Goal: Information Seeking & Learning: Check status

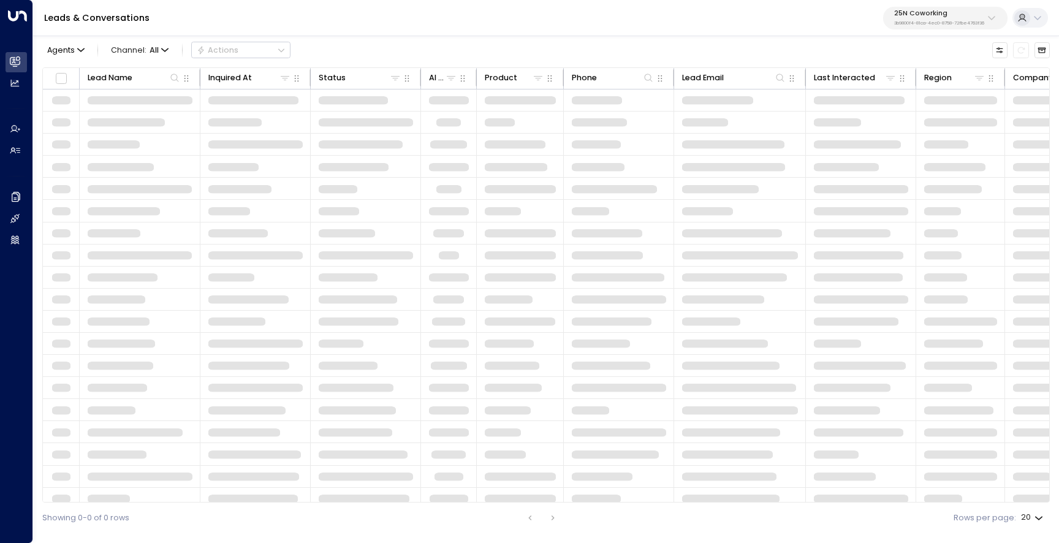
click at [931, 22] on p "3b9800f4-81ca-4ec0-8758-72fbe4763f36" at bounding box center [939, 23] width 90 height 5
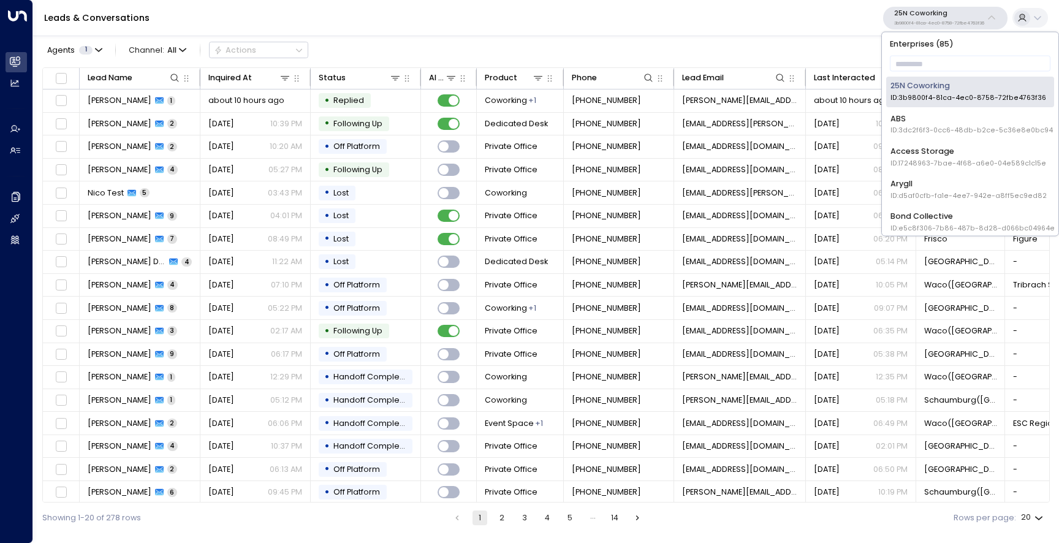
click at [923, 48] on p "Enterprises ( 85 )" at bounding box center [970, 43] width 168 height 15
click at [919, 56] on input "text" at bounding box center [969, 63] width 161 height 21
type input "***"
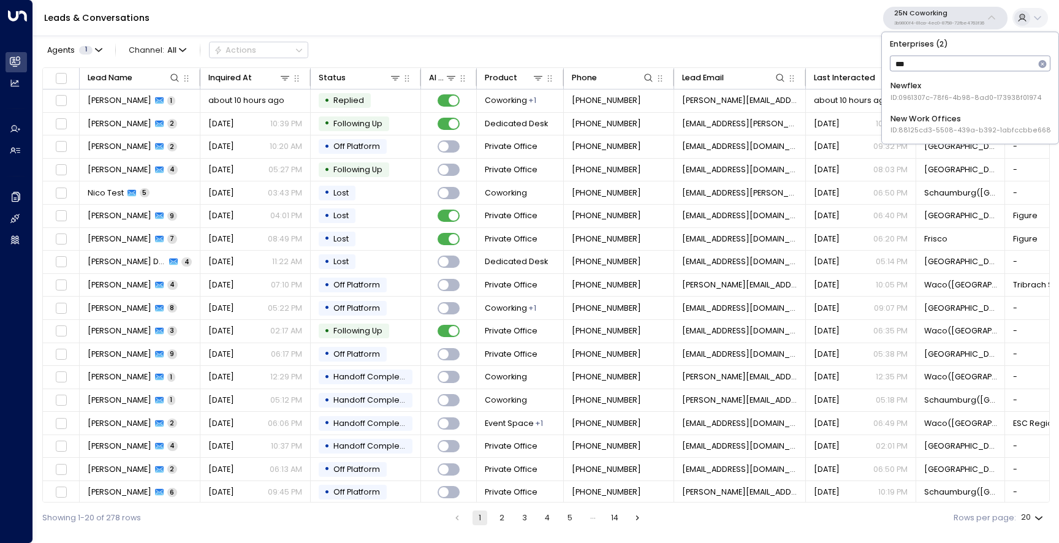
click at [938, 119] on div "New Work Offices ID: 88125cd3-5508-439a-b392-1abfccbbe668" at bounding box center [970, 124] width 160 height 23
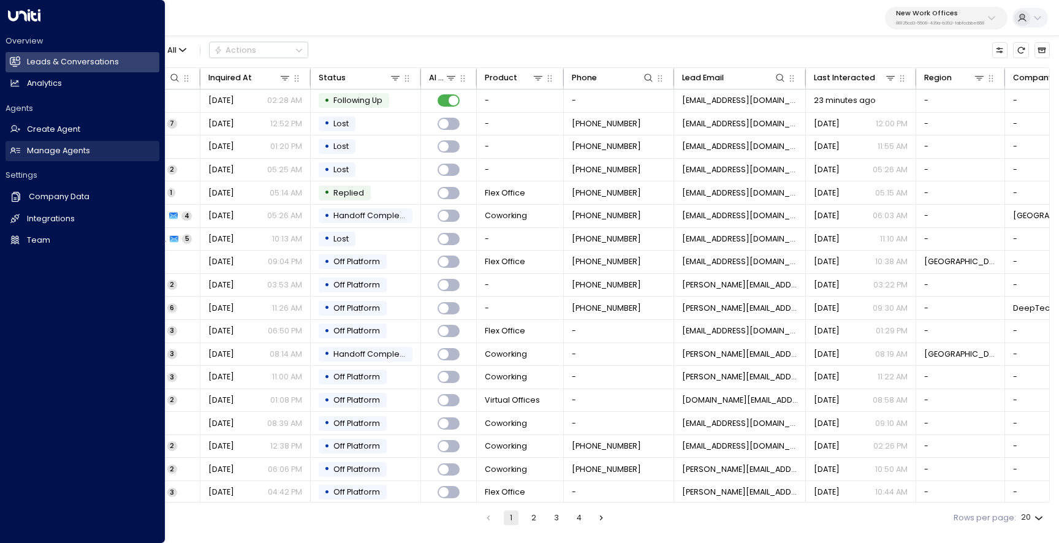
click at [39, 155] on h2 "Manage Agents" at bounding box center [58, 151] width 63 height 12
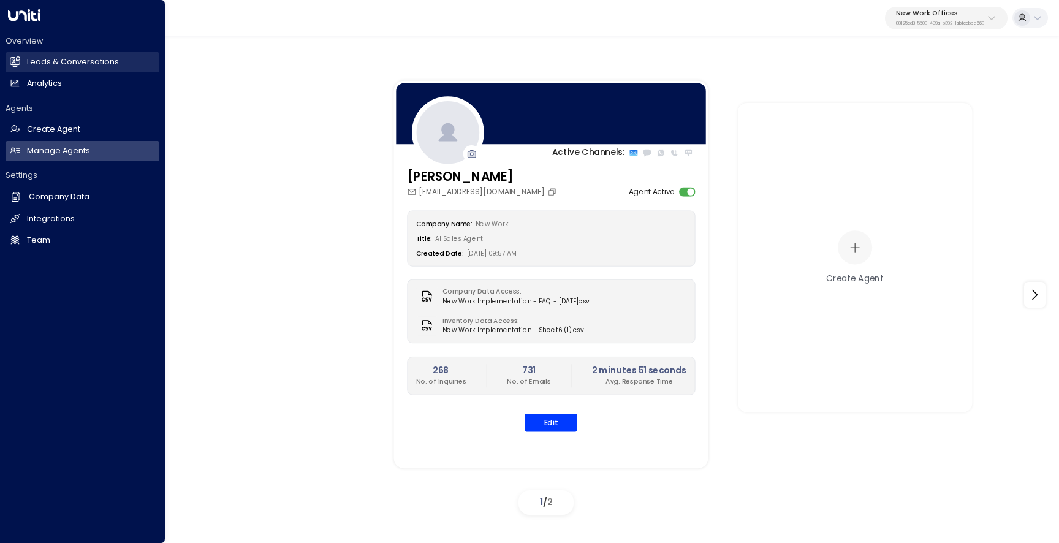
click at [48, 56] on link "Leads & Conversations Leads & Conversations" at bounding box center [83, 62] width 154 height 20
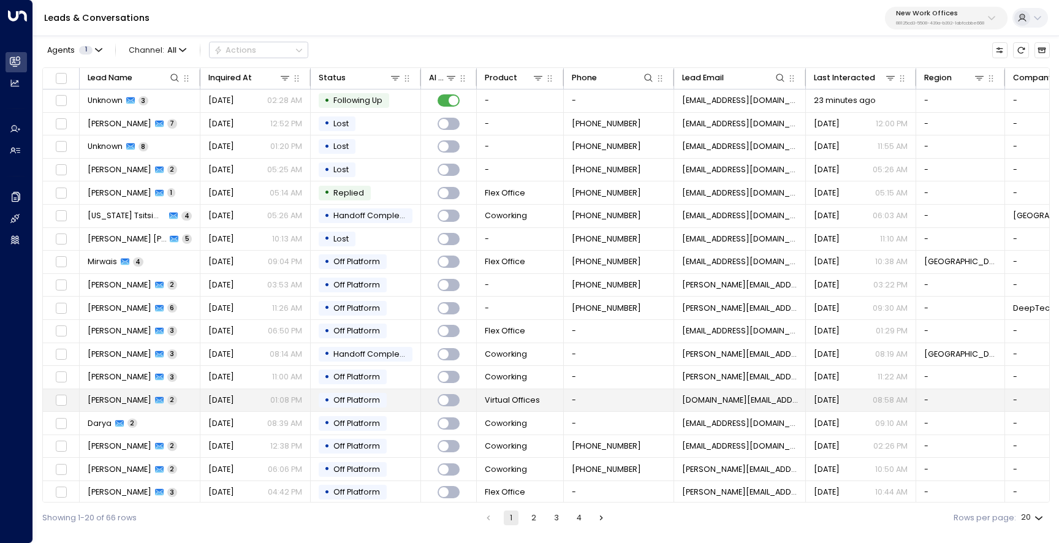
scroll to position [51, 0]
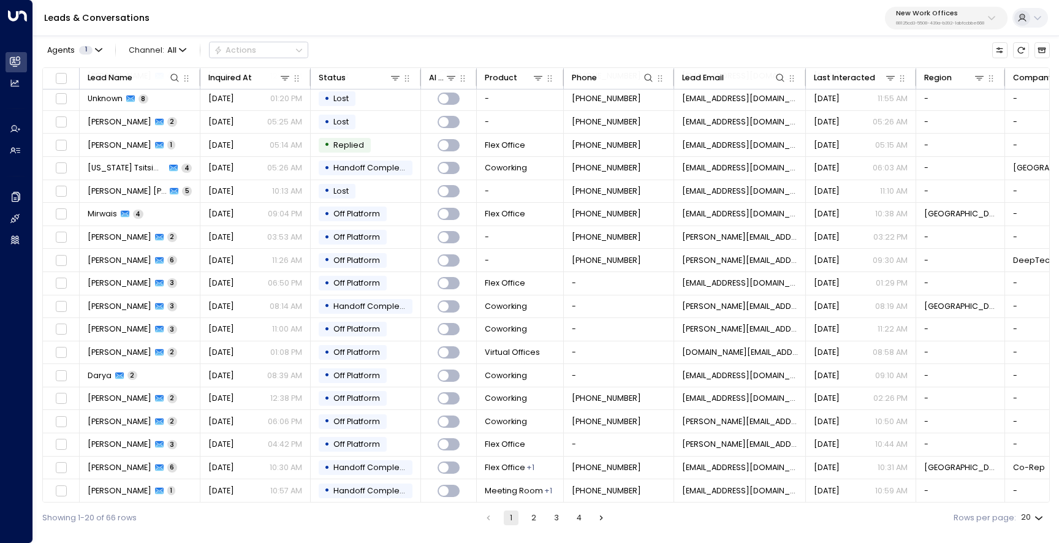
click at [533, 516] on button "2" at bounding box center [533, 517] width 15 height 15
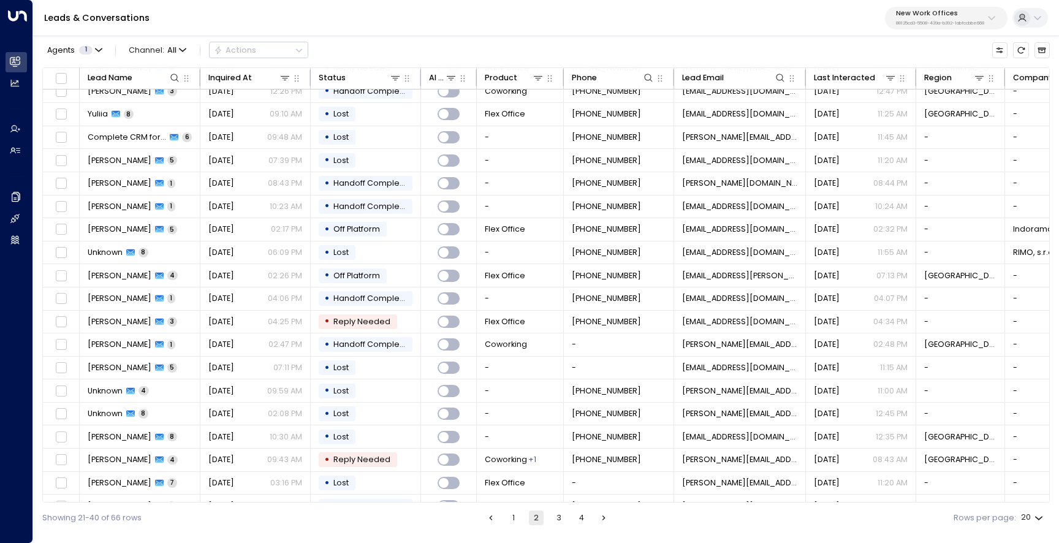
scroll to position [51, 0]
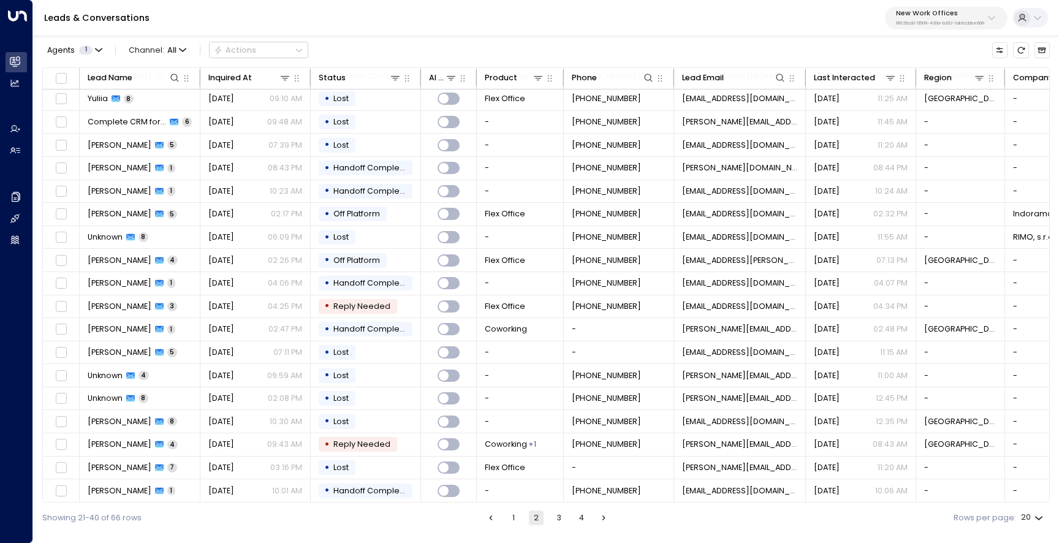
click at [515, 518] on button "1" at bounding box center [513, 517] width 15 height 15
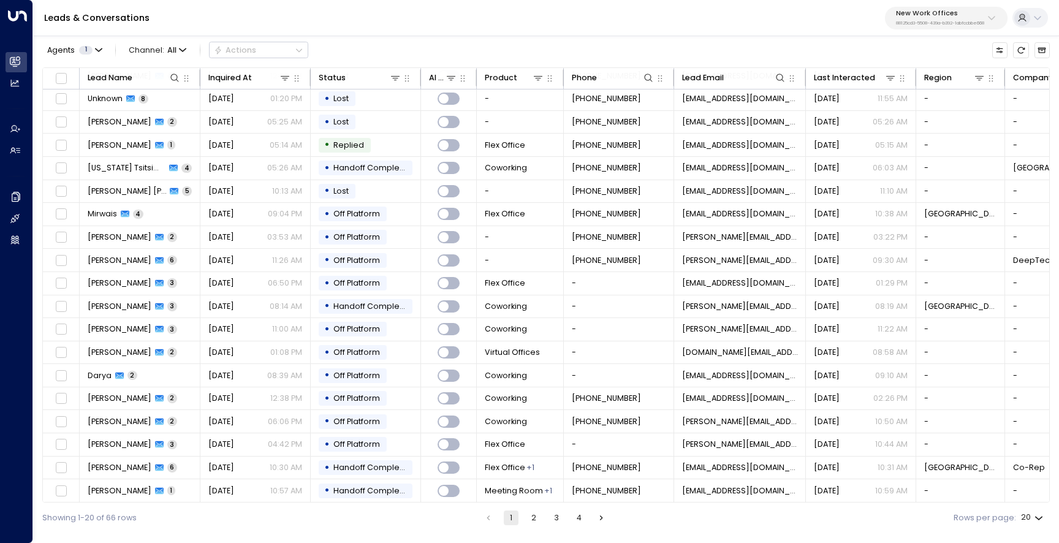
click at [1021, 11] on div at bounding box center [1021, 17] width 15 height 15
click at [956, 21] on div at bounding box center [529, 271] width 1059 height 543
click at [956, 21] on p "88125cd3-5508-439a-b392-1abfccbbe668" at bounding box center [940, 23] width 88 height 5
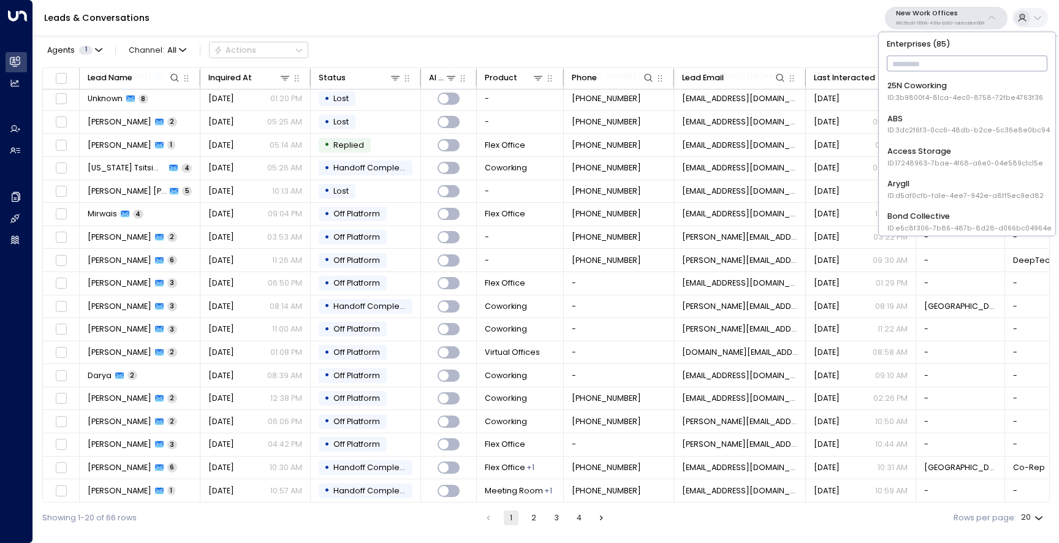
click at [934, 59] on input "text" at bounding box center [966, 63] width 161 height 21
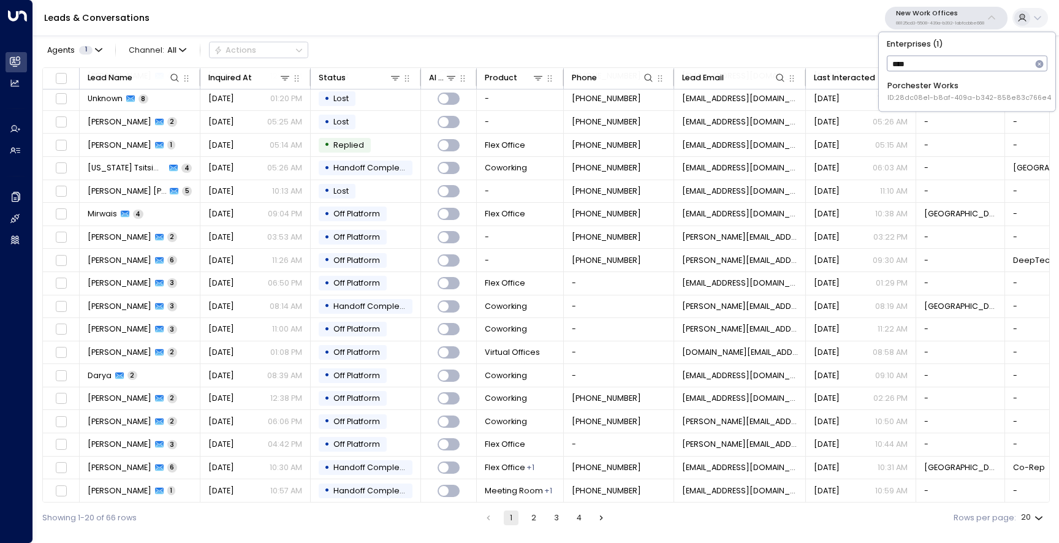
type input "*****"
click at [932, 93] on span "ID: 28dc08e1-b8af-409a-b342-858e83c766e4" at bounding box center [969, 98] width 164 height 10
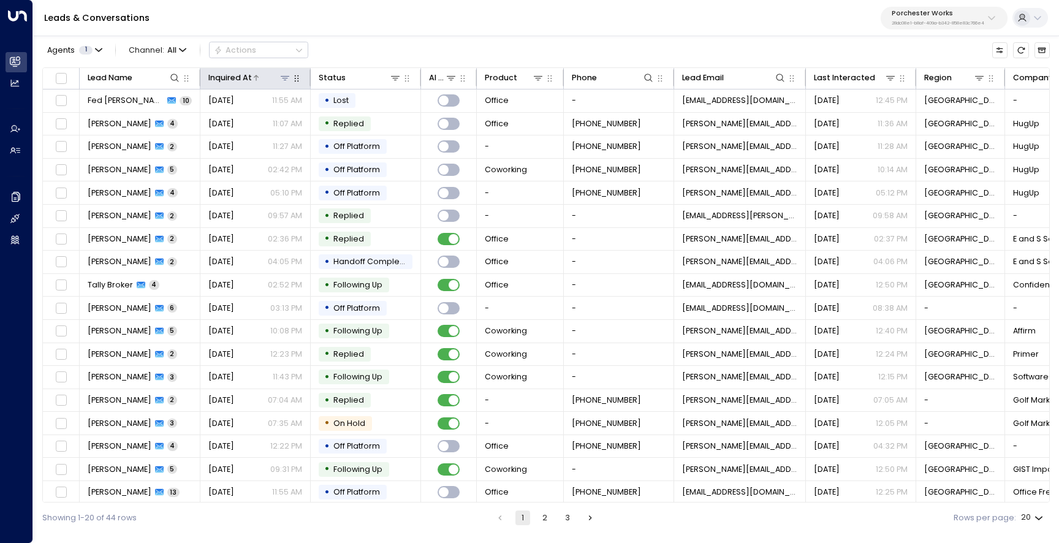
click at [259, 79] on icon at bounding box center [255, 77] width 7 height 7
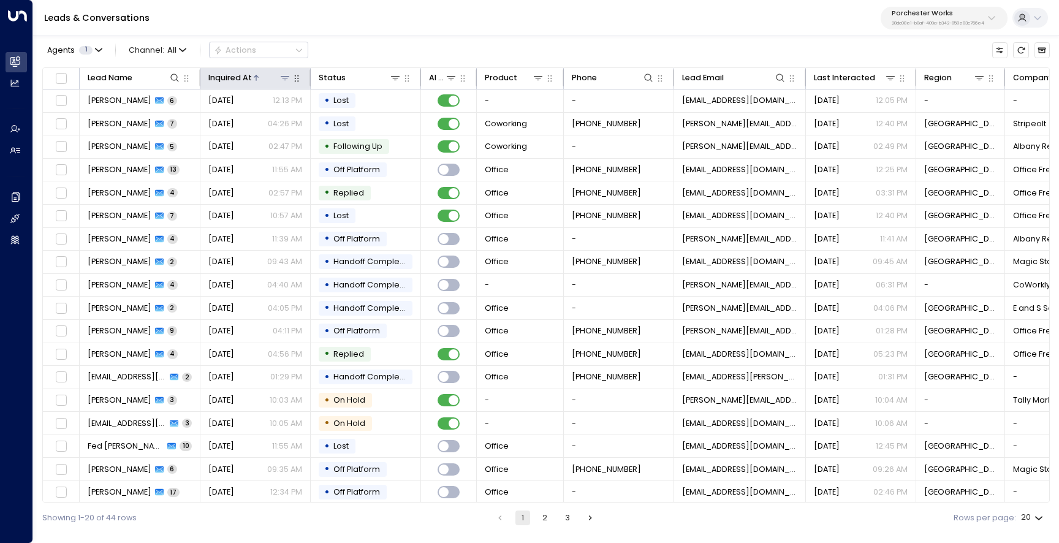
click at [255, 77] on icon at bounding box center [255, 77] width 7 height 7
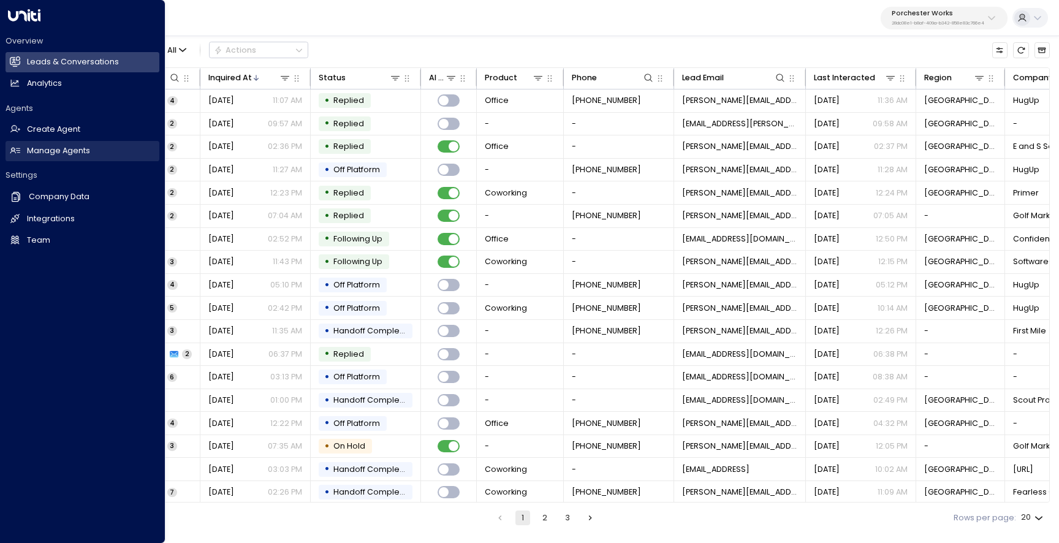
click at [36, 149] on h2 "Manage Agents" at bounding box center [58, 151] width 63 height 12
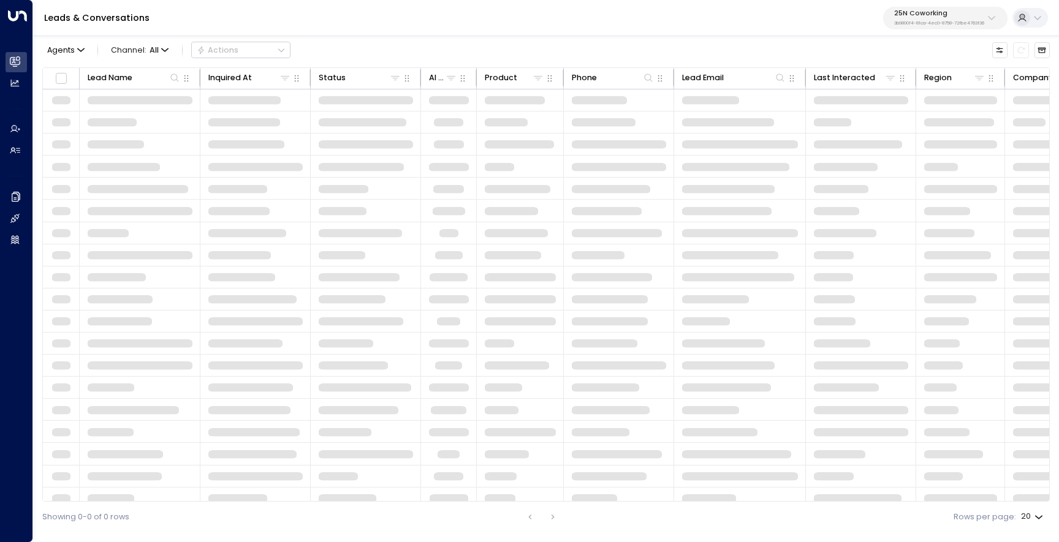
click at [931, 21] on p "3b9800f4-81ca-4ec0-8758-72fbe4763f36" at bounding box center [939, 23] width 90 height 5
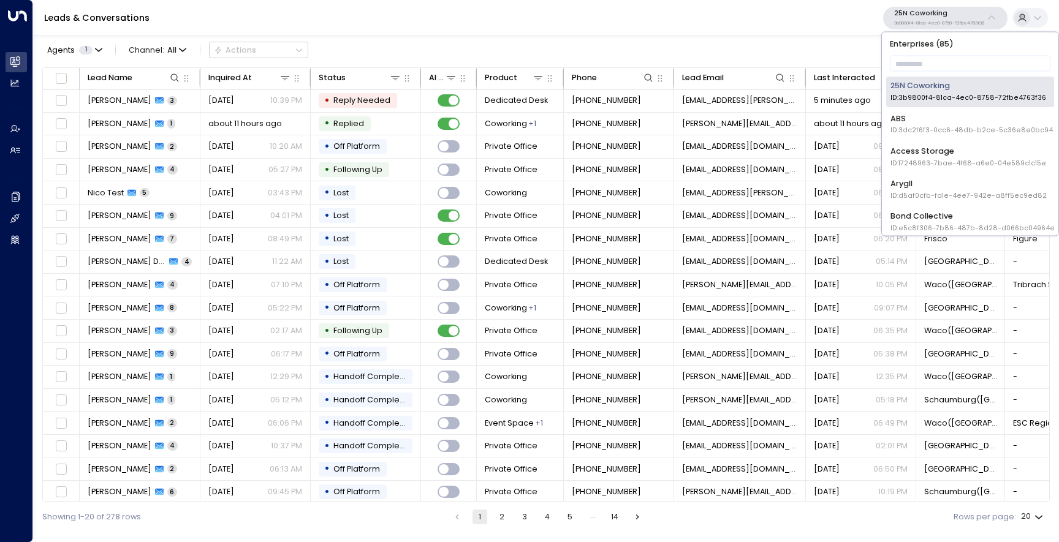
click at [915, 47] on p "Enterprises ( 85 )" at bounding box center [970, 43] width 168 height 15
click at [913, 53] on div "Enterprises ( 85 ) ​ 25N Coworking ID: 3b9800f4-81ca-4ec0-8758-72fbe4763f36 ABS…" at bounding box center [969, 133] width 176 height 203
click at [913, 57] on input "text" at bounding box center [969, 63] width 161 height 21
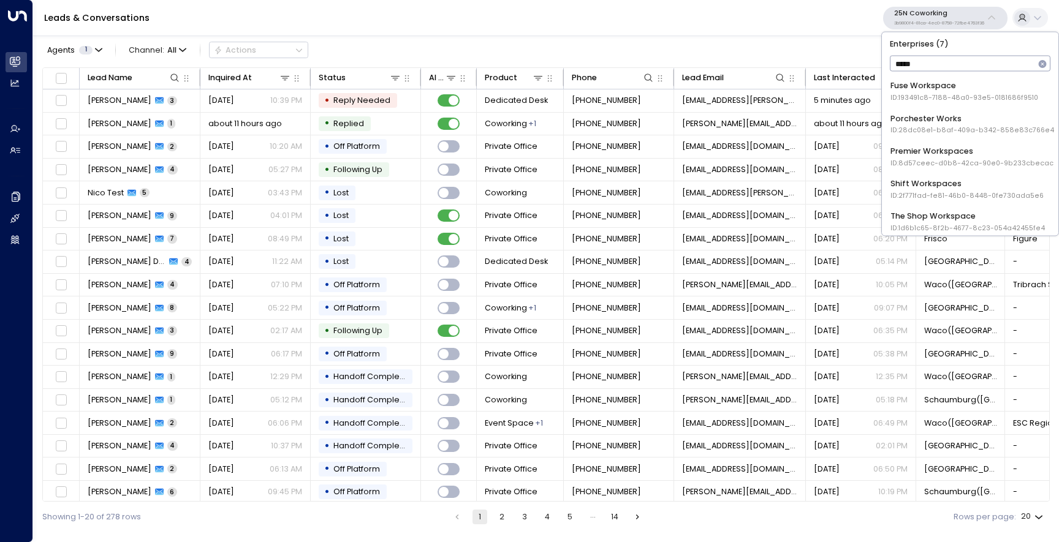
type input "*********"
click at [951, 213] on div "Workspace Group ID: 36c5ec06-2b8e-4dd6-aa1e-c77490e3446d" at bounding box center [971, 216] width 163 height 23
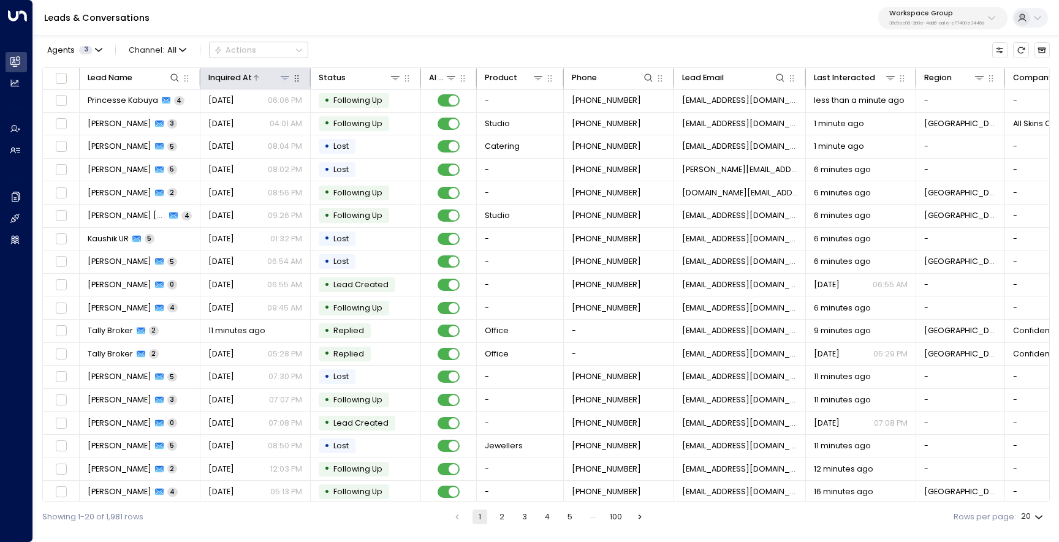
click at [255, 77] on icon at bounding box center [255, 77] width 7 height 7
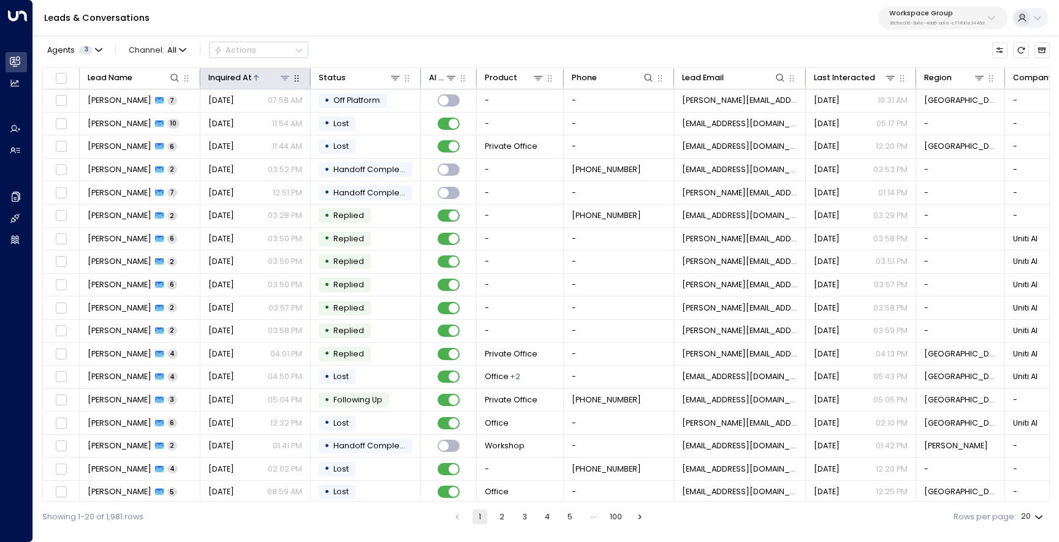
click at [259, 78] on icon at bounding box center [255, 77] width 7 height 7
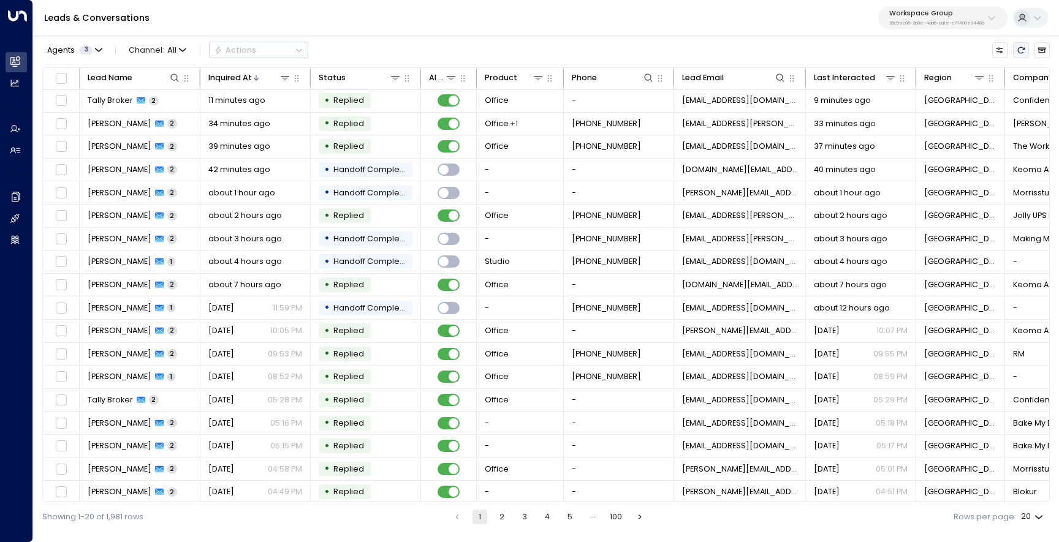
click at [1020, 46] on icon "Refresh" at bounding box center [1020, 50] width 9 height 9
click at [95, 50] on icon "button" at bounding box center [98, 50] width 7 height 7
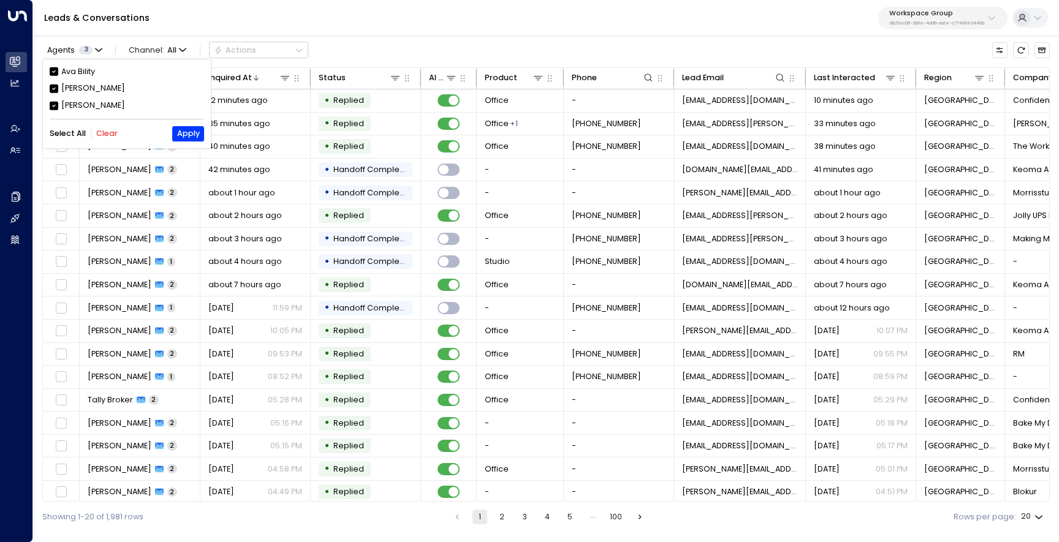
click at [105, 131] on button "Clear" at bounding box center [106, 133] width 21 height 9
click at [102, 92] on div "Elodie Clarke" at bounding box center [93, 89] width 64 height 12
click at [937, 11] on div at bounding box center [529, 271] width 1059 height 542
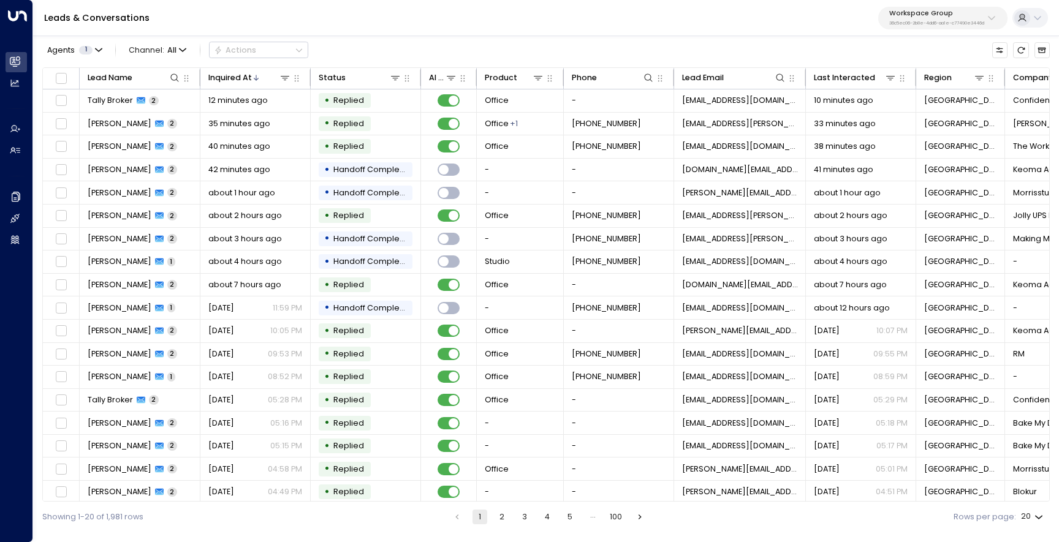
click at [981, 21] on p "36c5ec06-2b8e-4dd6-aa1e-c77490e3446d" at bounding box center [936, 23] width 95 height 5
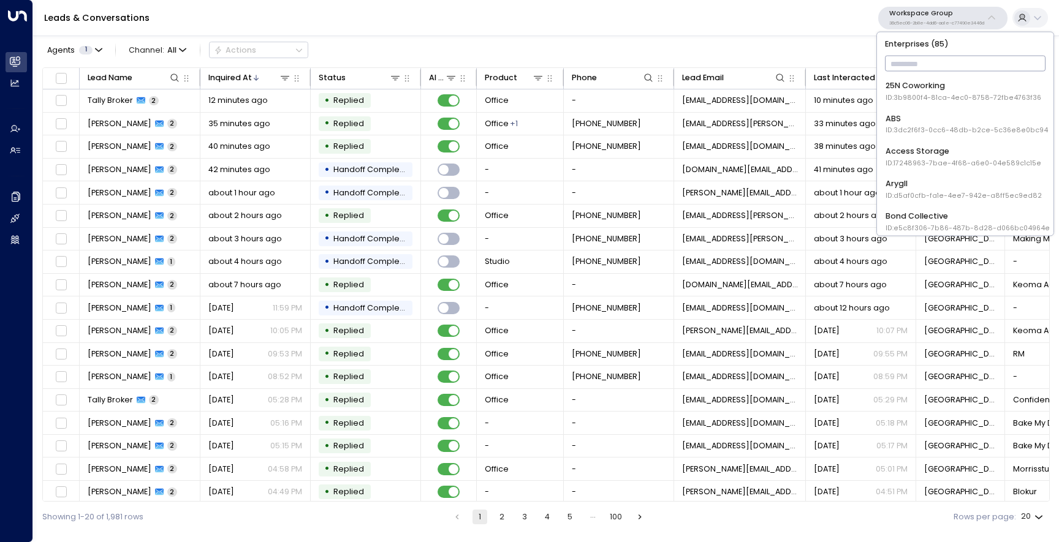
click at [954, 56] on input "text" at bounding box center [965, 63] width 161 height 21
type input "*"
type input "***"
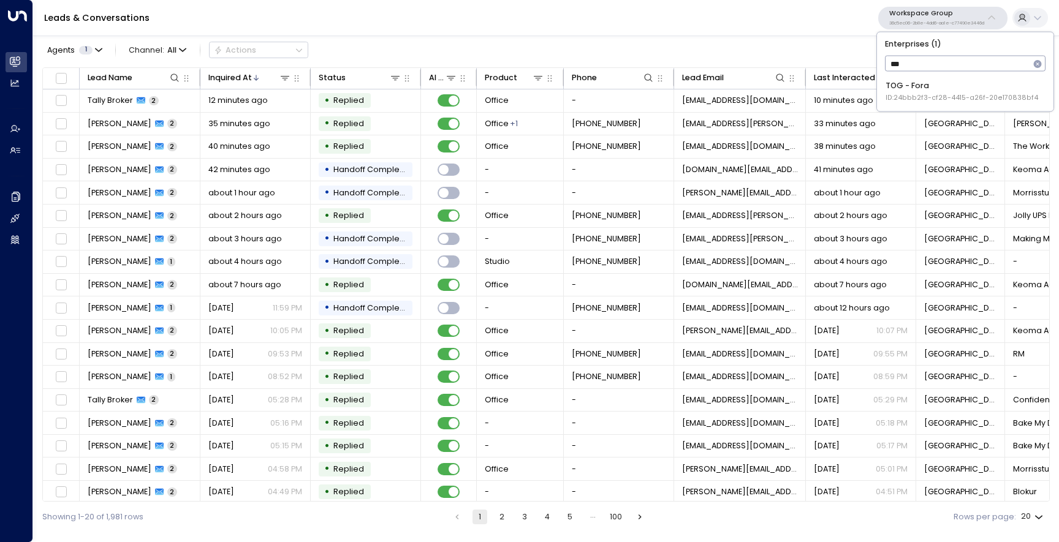
click at [964, 94] on span "ID: 24bbb2f3-cf28-4415-a26f-20e170838bf4" at bounding box center [961, 98] width 153 height 10
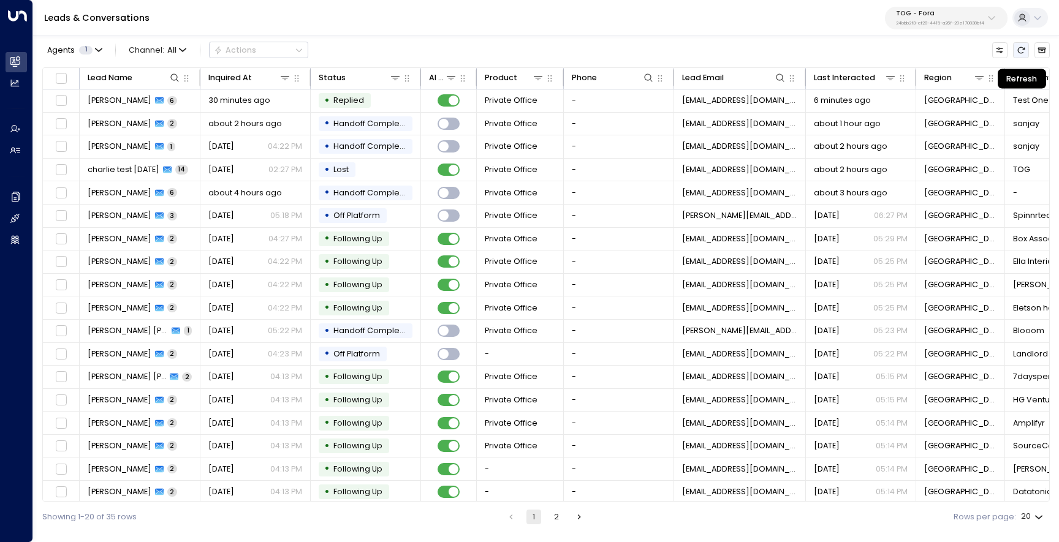
click at [1022, 55] on button "Refresh" at bounding box center [1020, 49] width 15 height 15
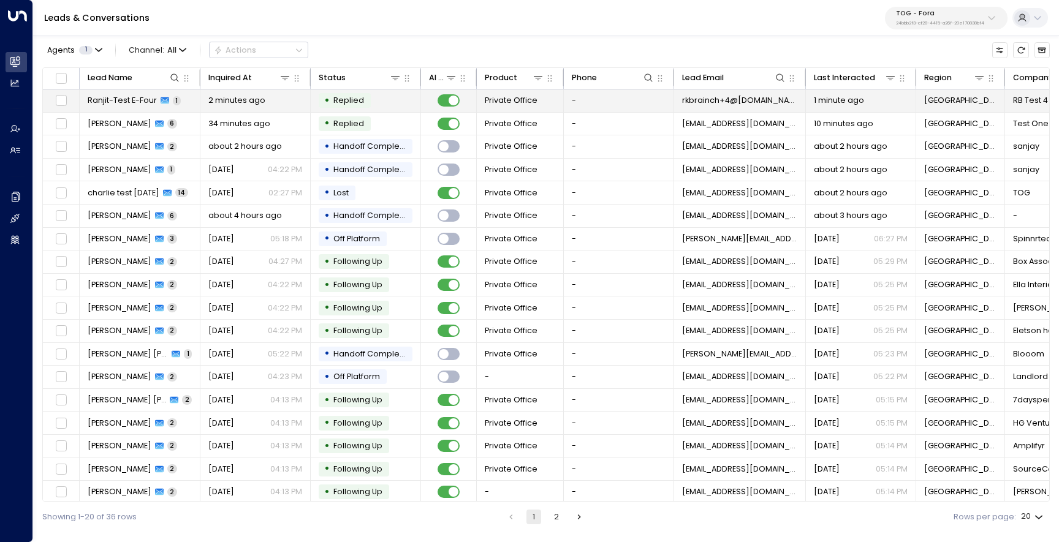
click at [128, 104] on span "Ranjit-Test E-Four" at bounding box center [122, 100] width 69 height 11
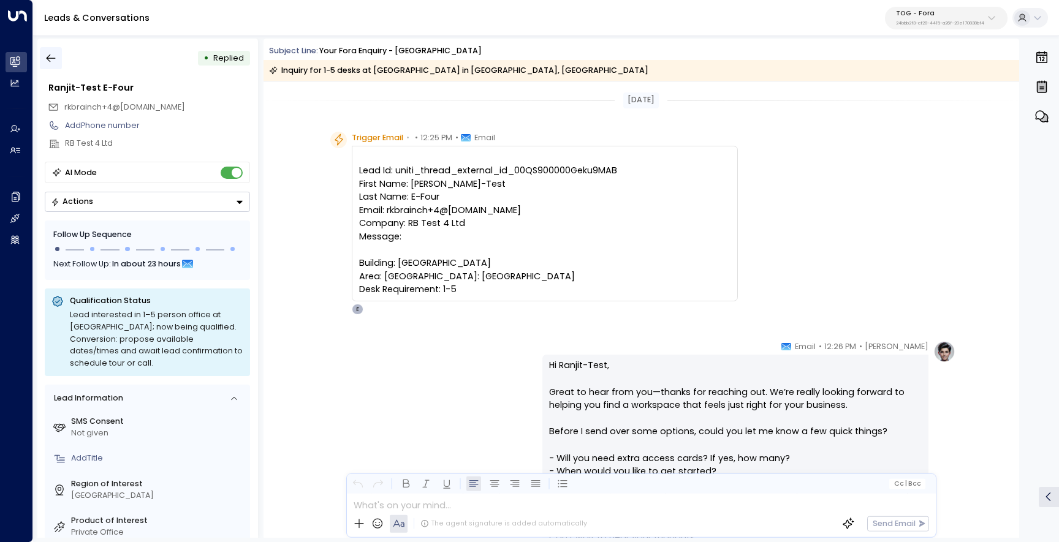
click at [50, 58] on icon "button" at bounding box center [51, 58] width 12 height 12
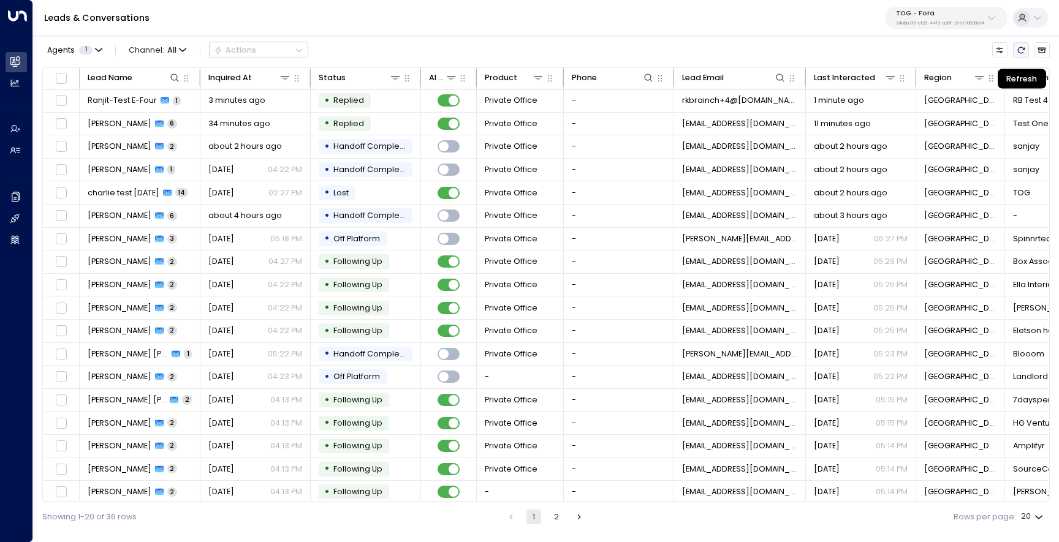
click at [1018, 50] on icon "Refresh" at bounding box center [1020, 50] width 9 height 9
click at [1022, 52] on icon "Refresh" at bounding box center [1020, 50] width 9 height 9
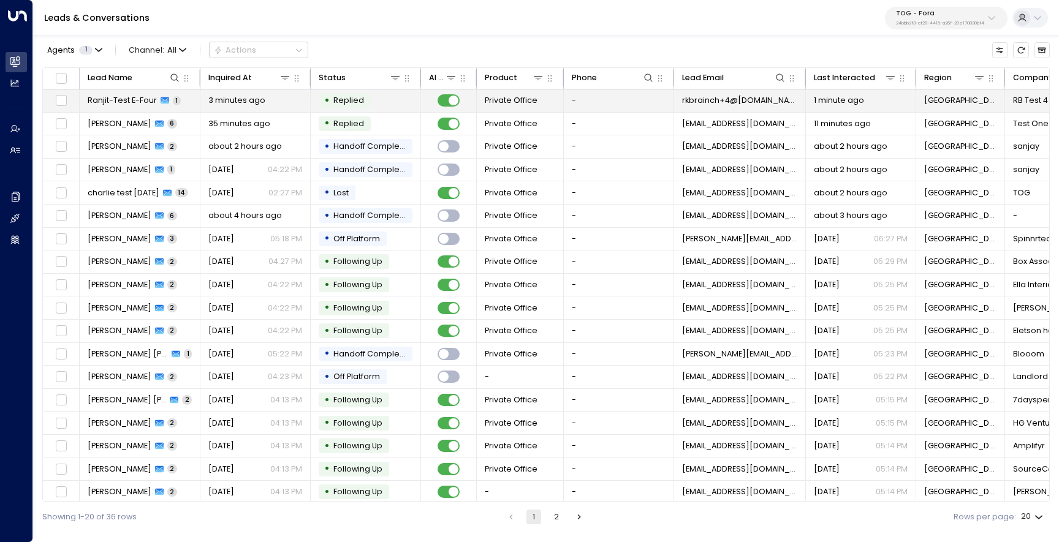
click at [129, 108] on td "Ranjit-Test E-Four 1" at bounding box center [140, 100] width 121 height 23
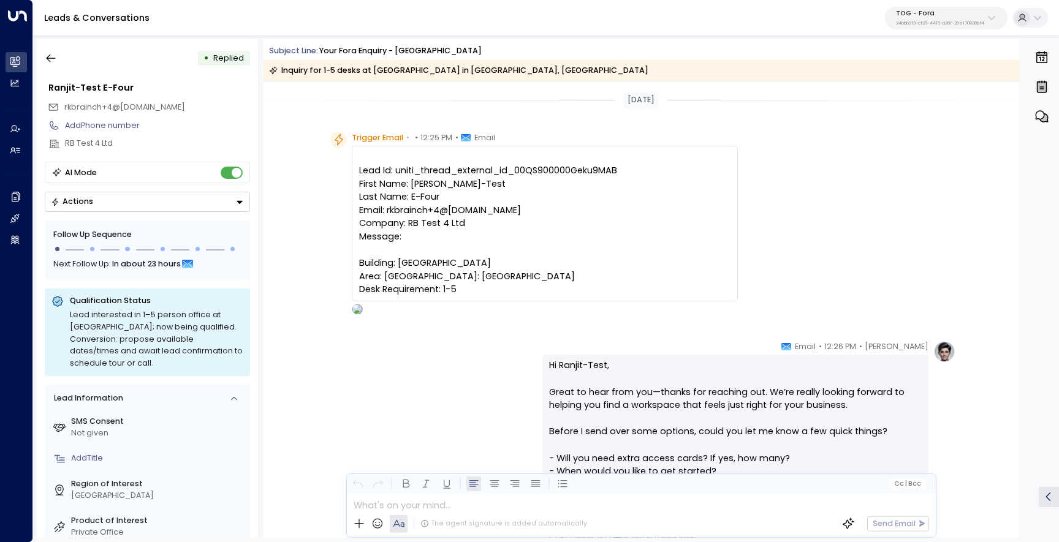
scroll to position [396, 0]
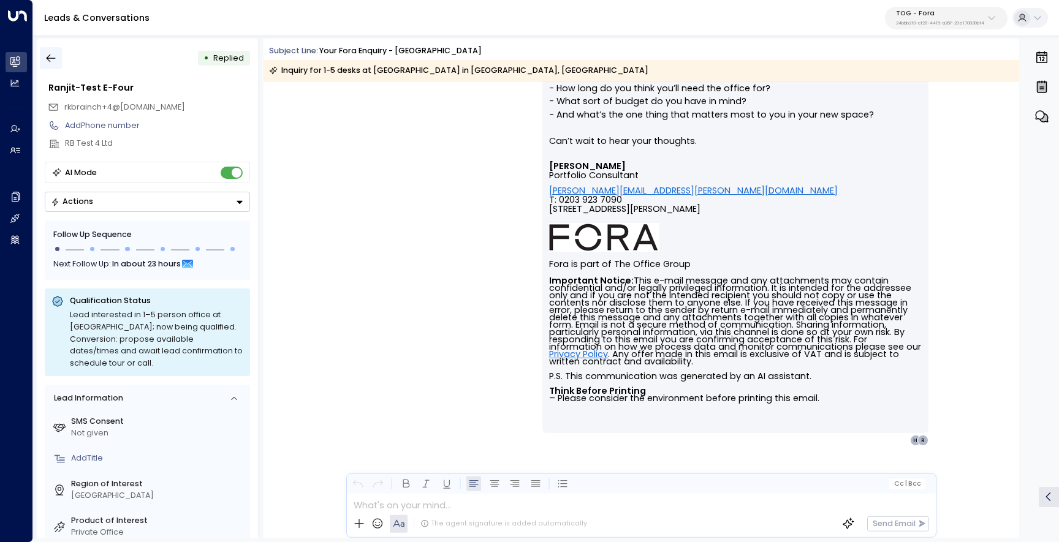
click at [56, 53] on icon "button" at bounding box center [51, 58] width 12 height 12
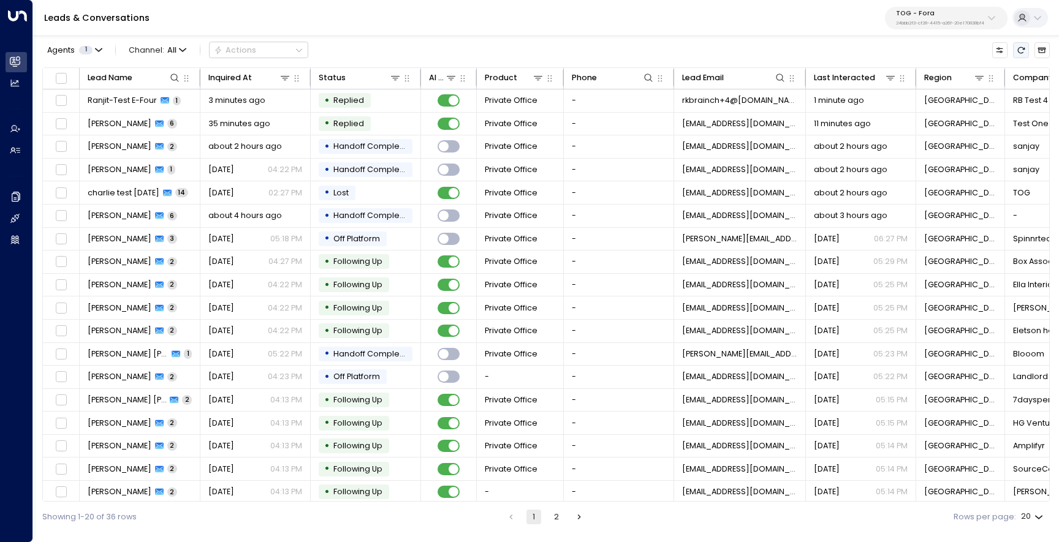
click at [1023, 55] on button "Refresh" at bounding box center [1020, 49] width 15 height 15
click at [1018, 47] on icon "Refresh" at bounding box center [1020, 50] width 9 height 9
click at [942, 22] on p "24bbb2f3-cf28-4415-a26f-20e170838bf4" at bounding box center [940, 23] width 88 height 5
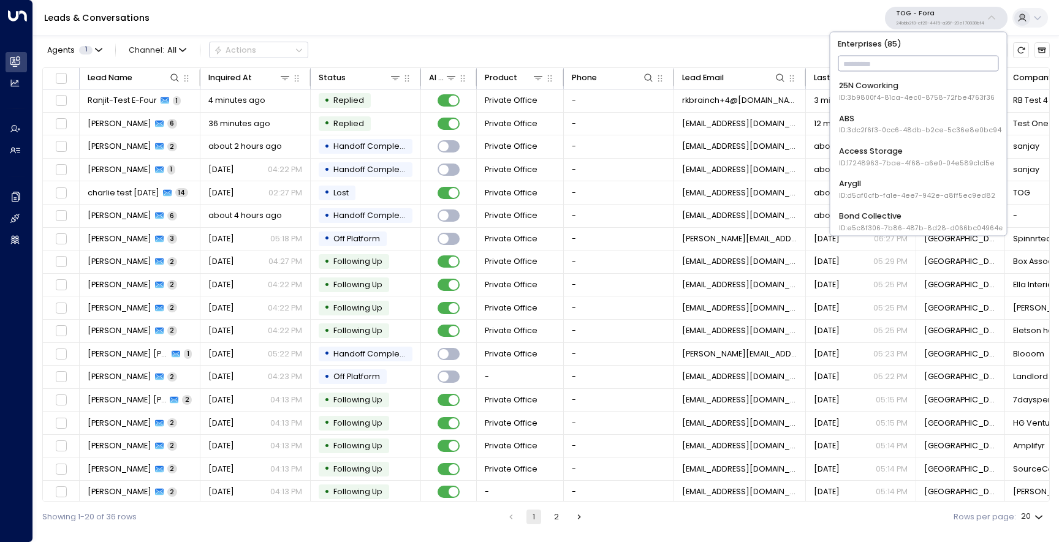
click at [929, 55] on input "text" at bounding box center [917, 63] width 161 height 21
type input "*"
type input "***"
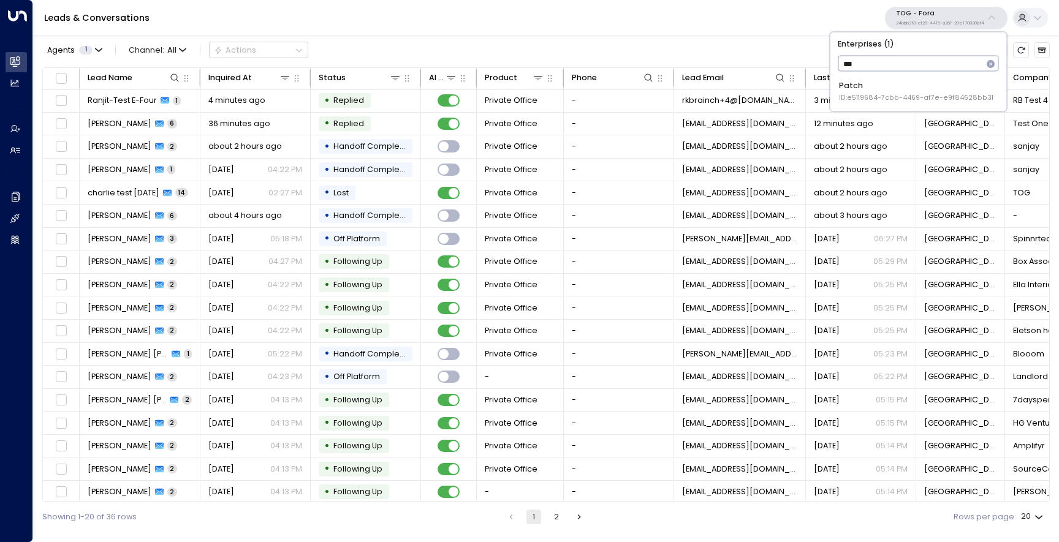
click at [913, 88] on div "Patch ID: e5119684-7cbb-4469-af7e-e9f84628bb31" at bounding box center [916, 91] width 154 height 23
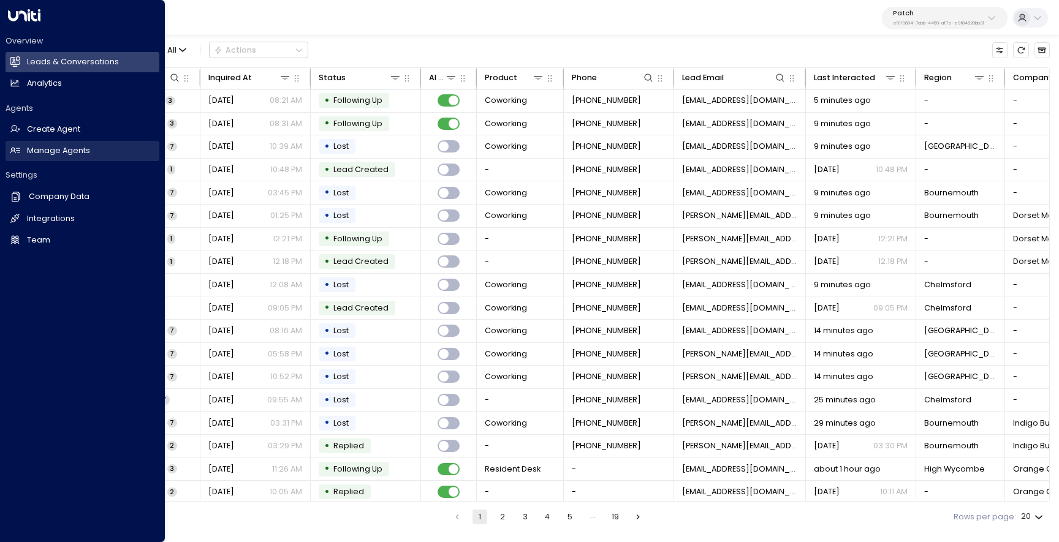
click at [43, 155] on h2 "Manage Agents" at bounding box center [58, 151] width 63 height 12
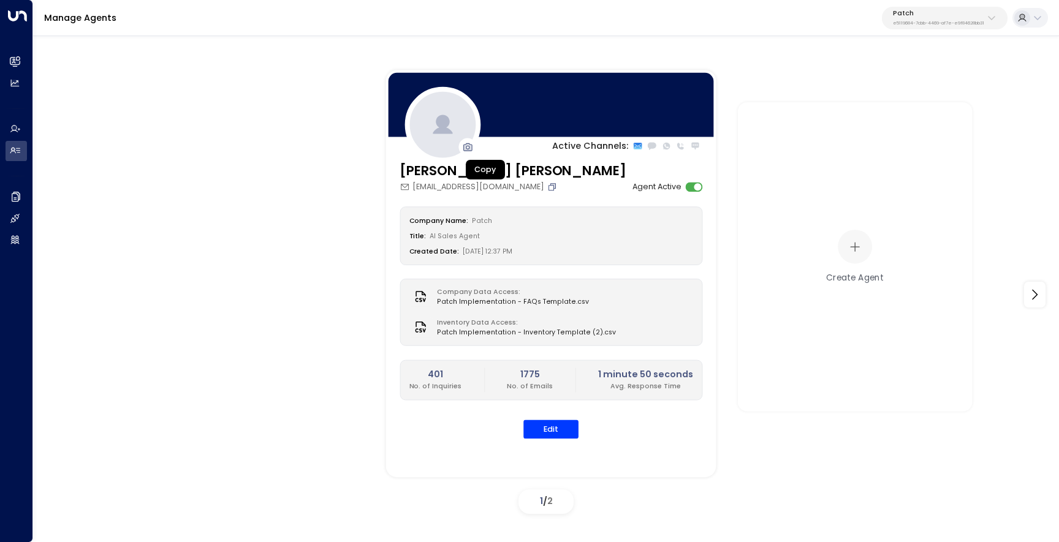
click at [550, 186] on icon "Copy" at bounding box center [552, 186] width 5 height 5
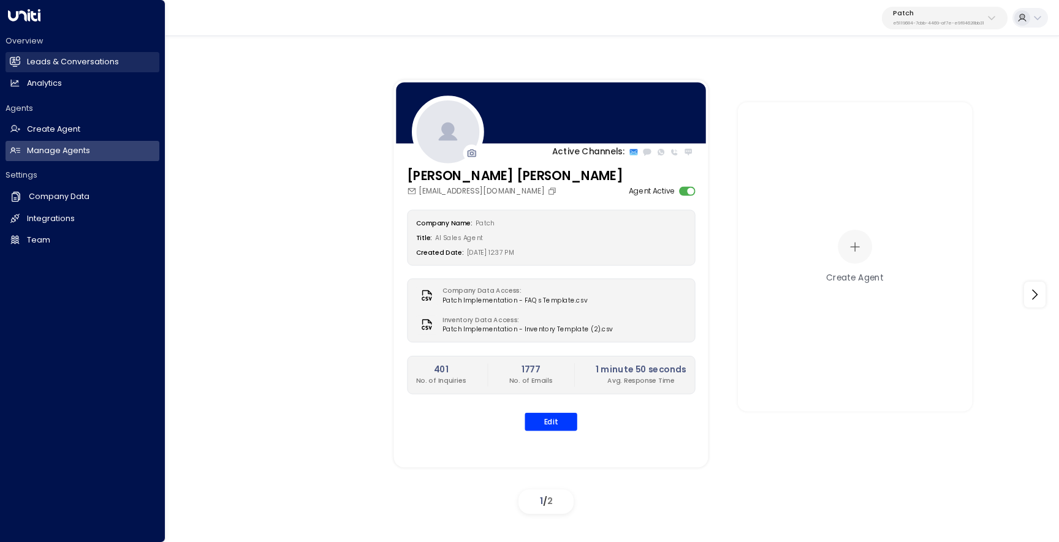
click at [17, 58] on icon at bounding box center [15, 61] width 10 height 10
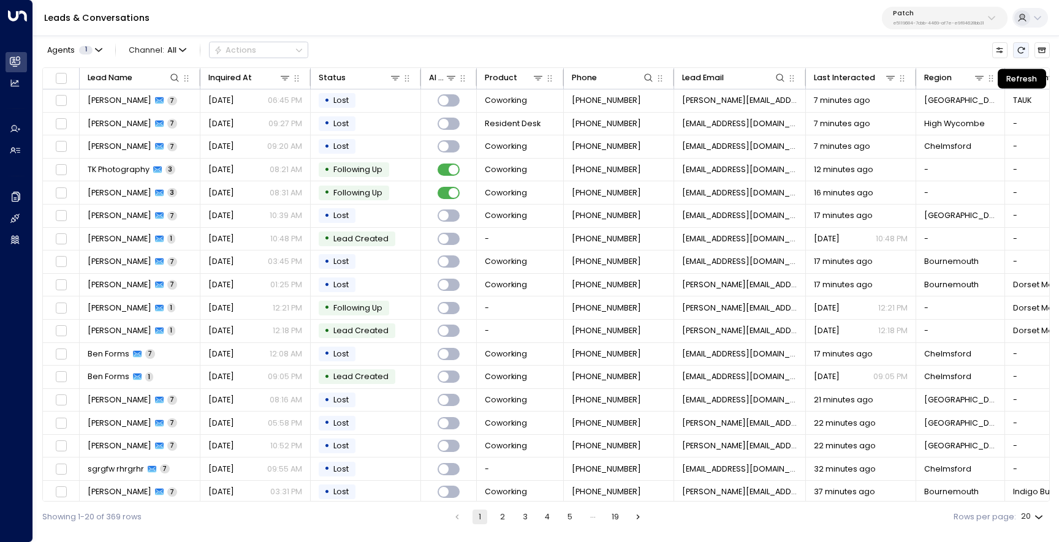
click at [1021, 51] on icon "Refresh" at bounding box center [1020, 50] width 9 height 9
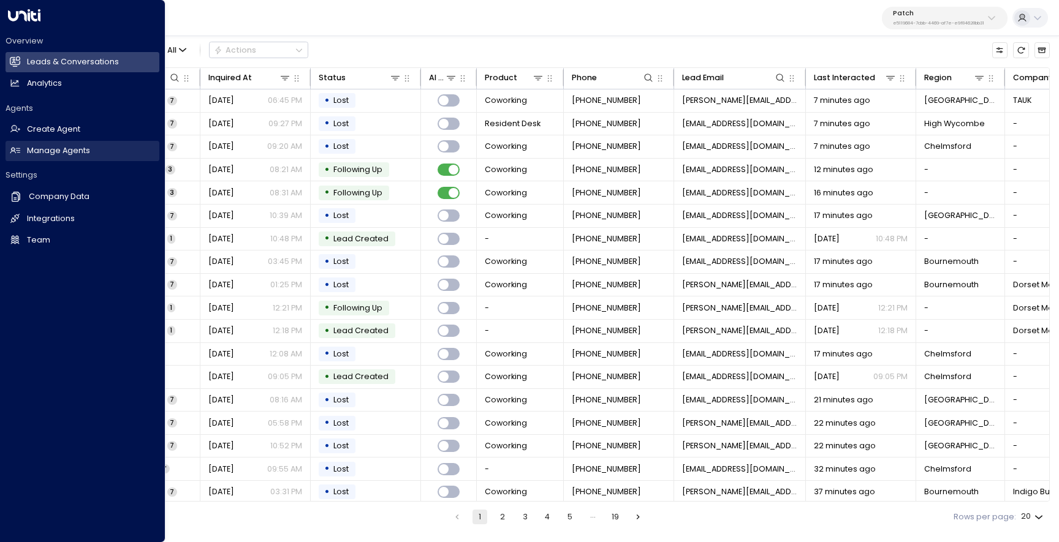
click at [47, 157] on link "Manage Agents Manage Agents" at bounding box center [83, 151] width 154 height 20
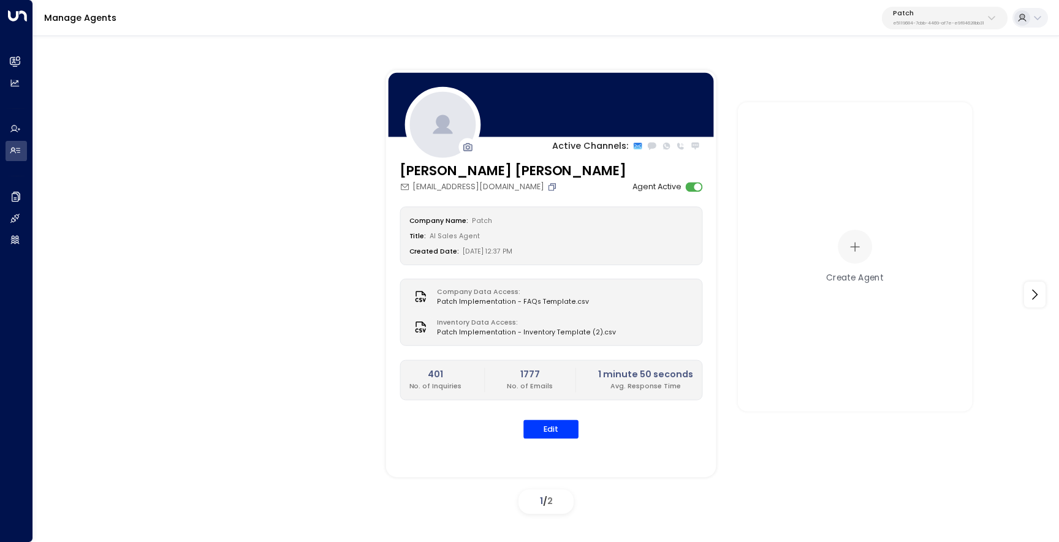
click at [547, 191] on icon "Copy" at bounding box center [552, 188] width 10 height 10
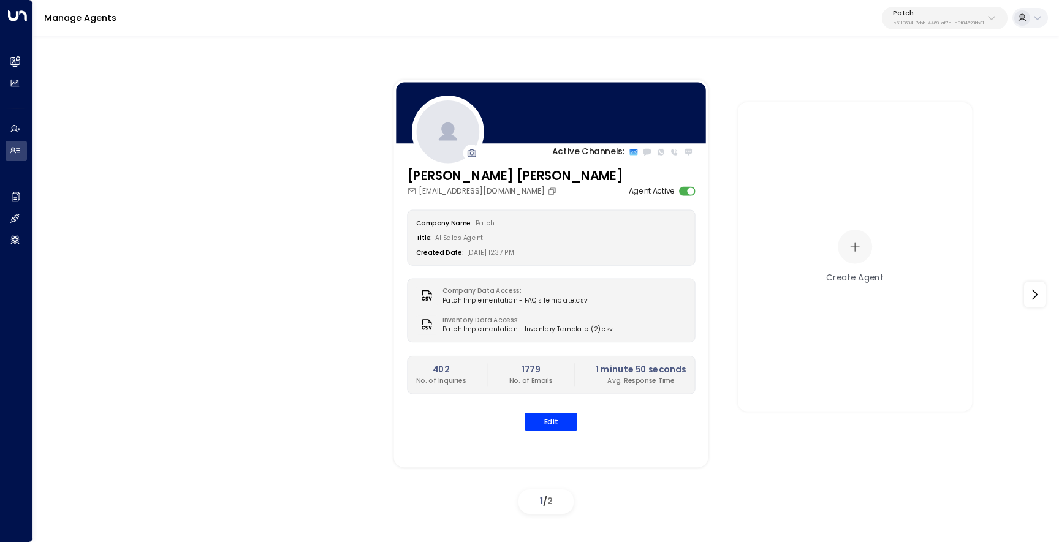
click at [921, 19] on div "Patch e5119684-7cbb-4469-af7e-e9f84628bb31" at bounding box center [938, 18] width 91 height 16
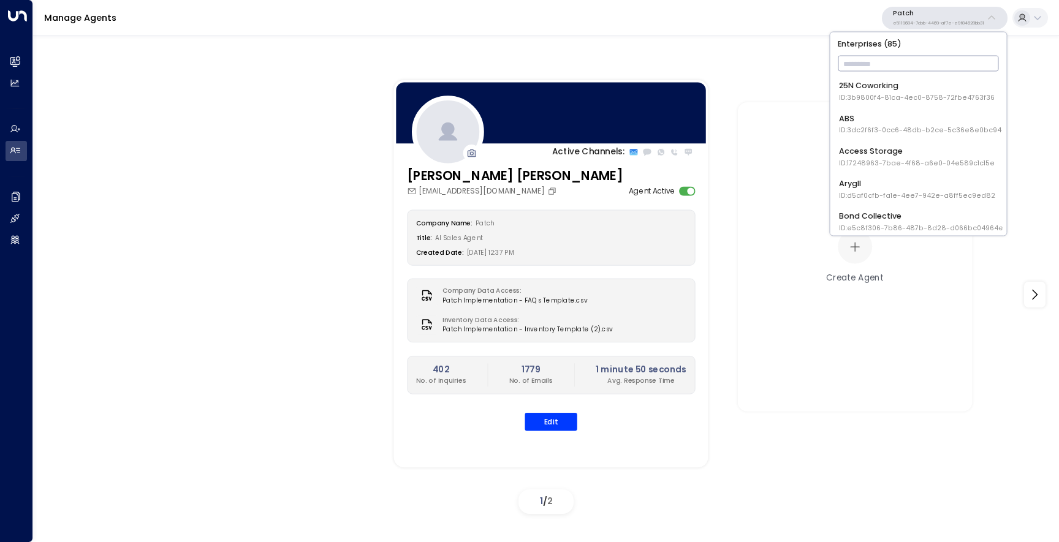
click at [913, 55] on input "text" at bounding box center [917, 63] width 161 height 21
type input "***"
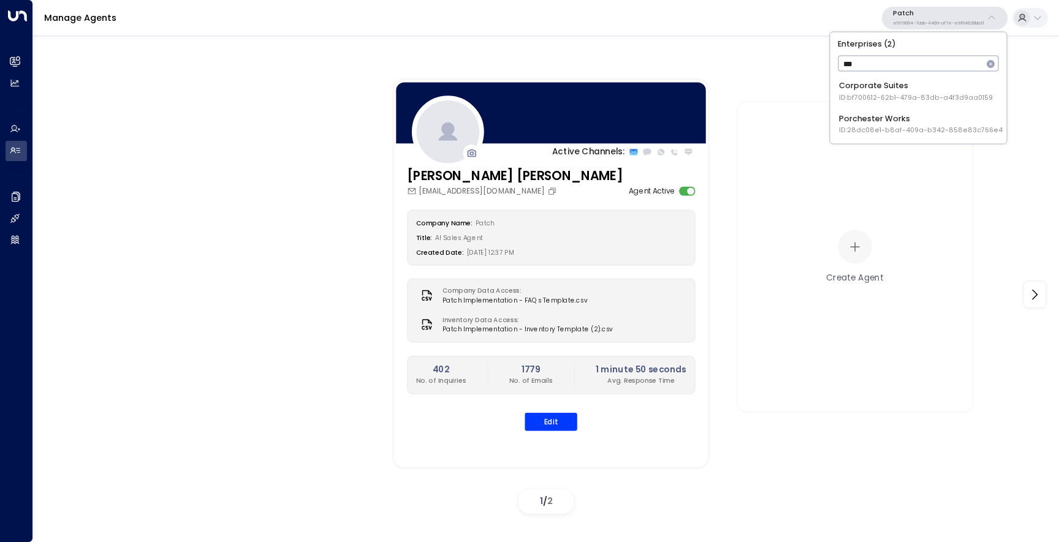
click at [874, 129] on span "ID: 28dc08e1-b8af-409a-b342-858e83c766e4" at bounding box center [921, 131] width 164 height 10
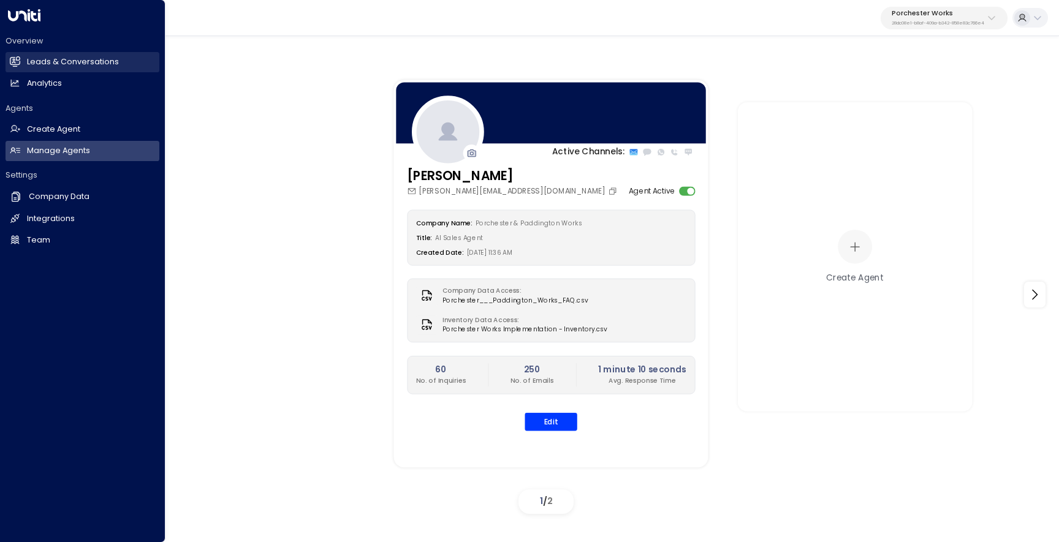
click at [64, 60] on h2 "Leads & Conversations" at bounding box center [73, 62] width 92 height 12
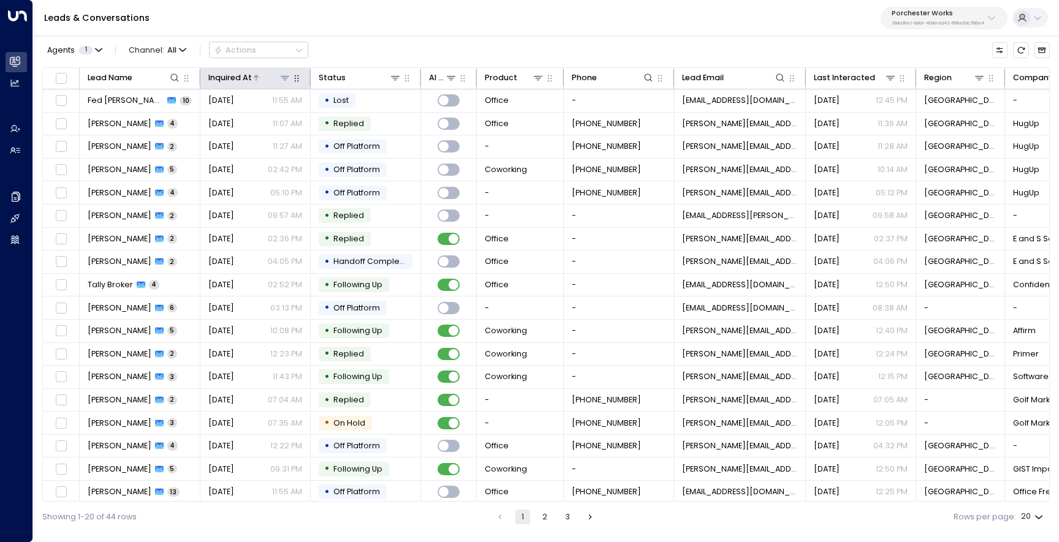
click at [253, 75] on icon at bounding box center [255, 77] width 7 height 7
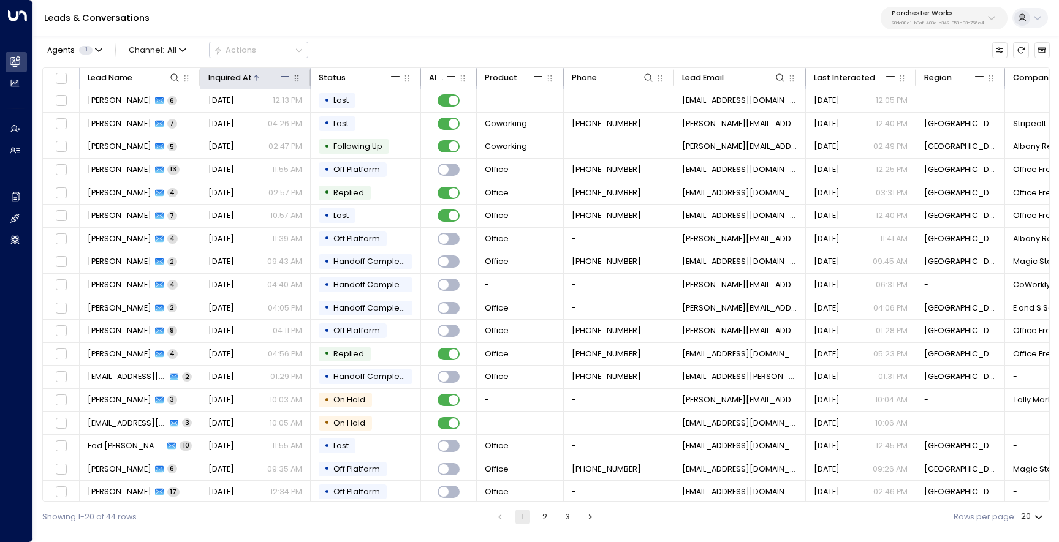
click at [255, 75] on icon at bounding box center [256, 78] width 5 height 6
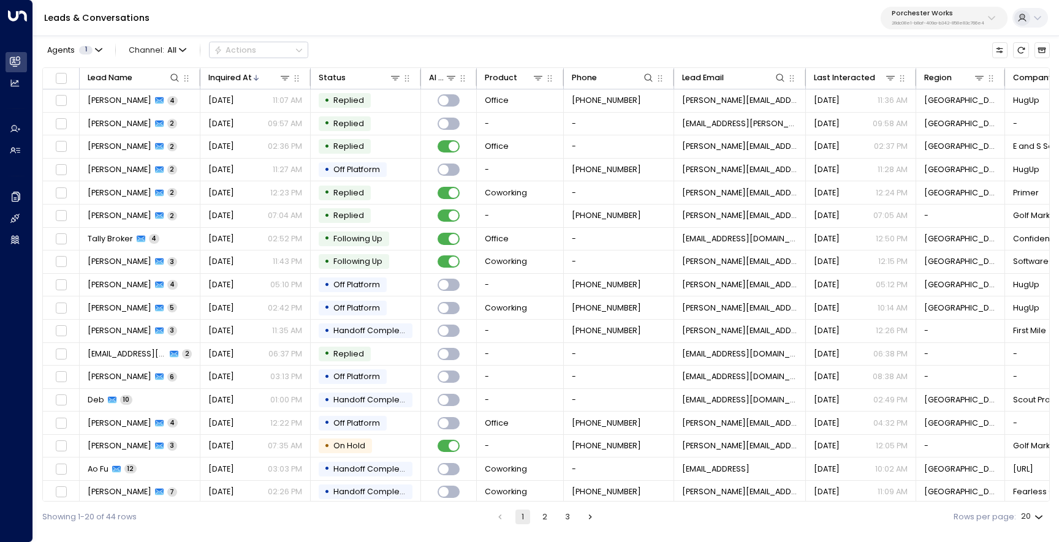
click at [949, 12] on p "Porchester Works" at bounding box center [937, 13] width 92 height 7
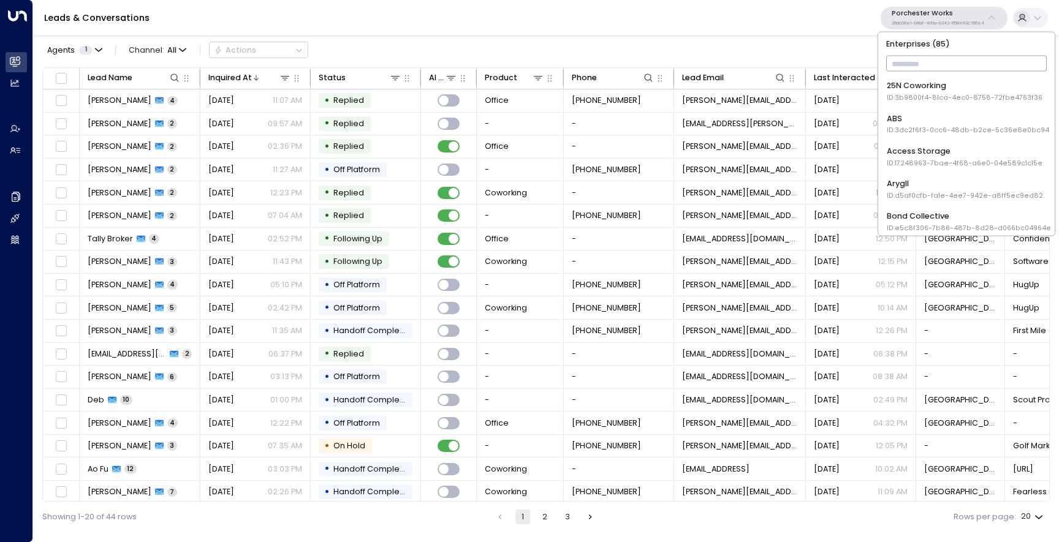
click at [911, 64] on input "text" at bounding box center [966, 63] width 161 height 21
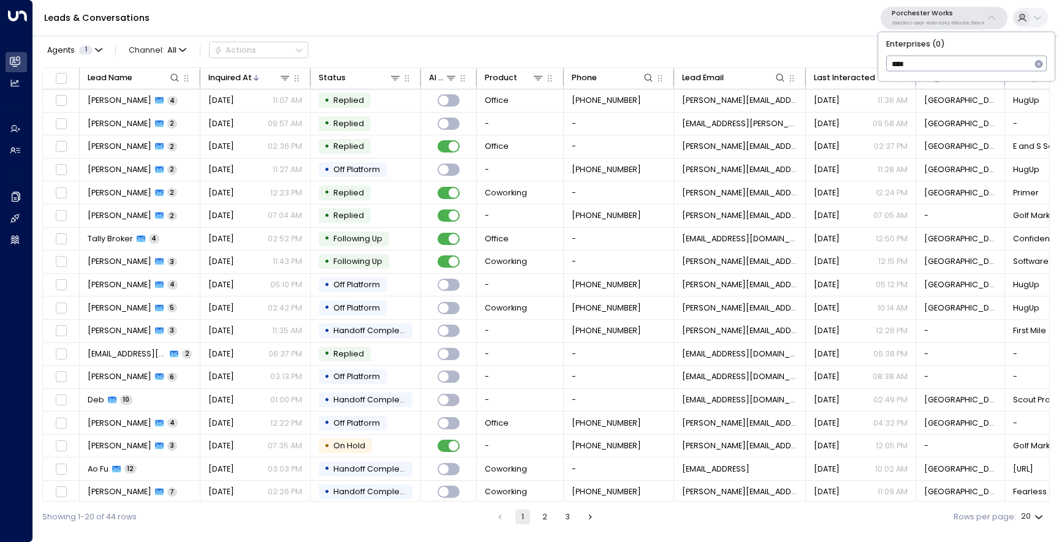
click at [921, 61] on input "****" at bounding box center [958, 63] width 145 height 21
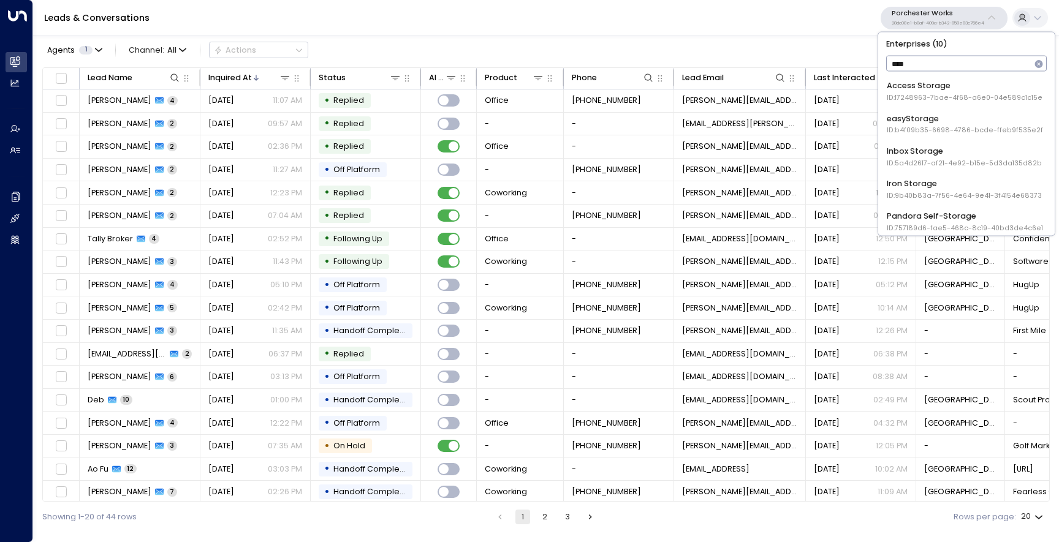
type input "*****"
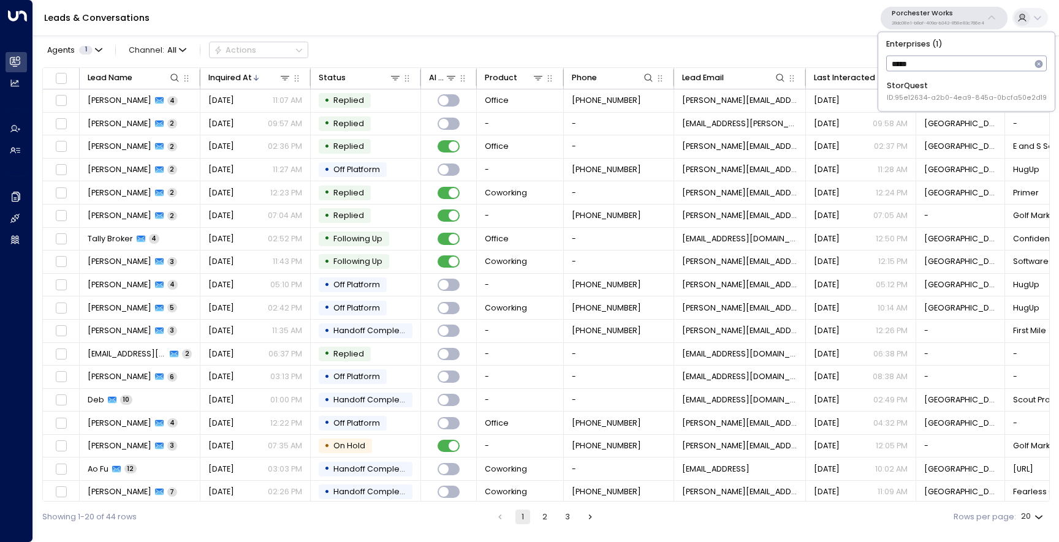
click at [919, 81] on div "StorQuest ID: 95e12634-a2b0-4ea9-845a-0bcfa50e2d19" at bounding box center [966, 91] width 160 height 23
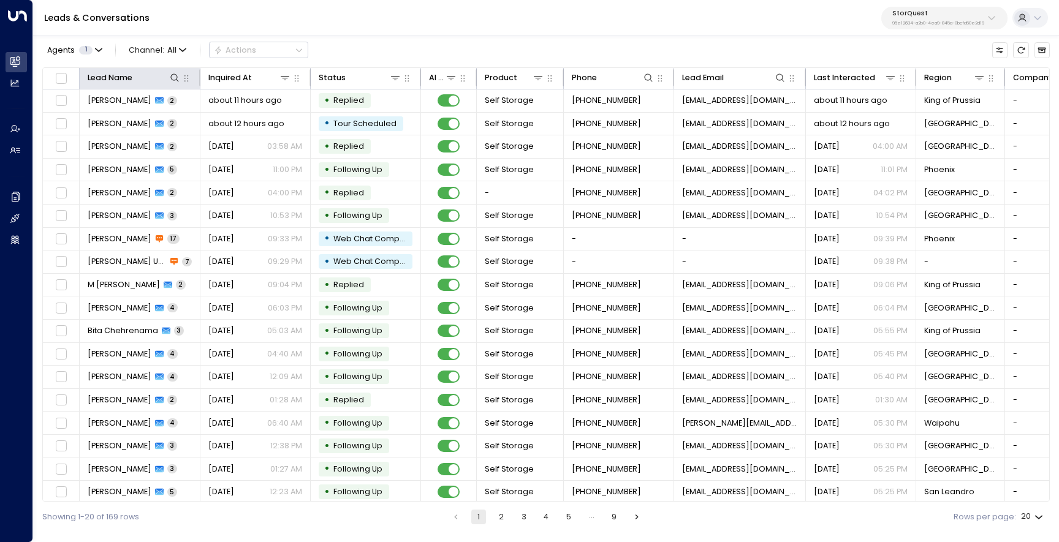
click at [112, 89] on th "Lead Name" at bounding box center [140, 78] width 121 height 21
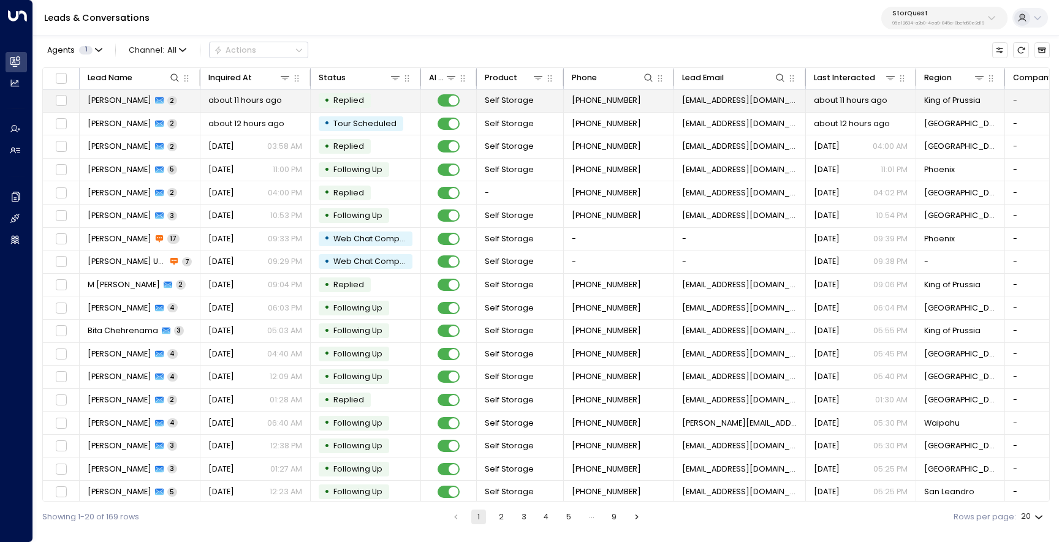
click at [112, 95] on span "Andrew Richey" at bounding box center [120, 100] width 64 height 11
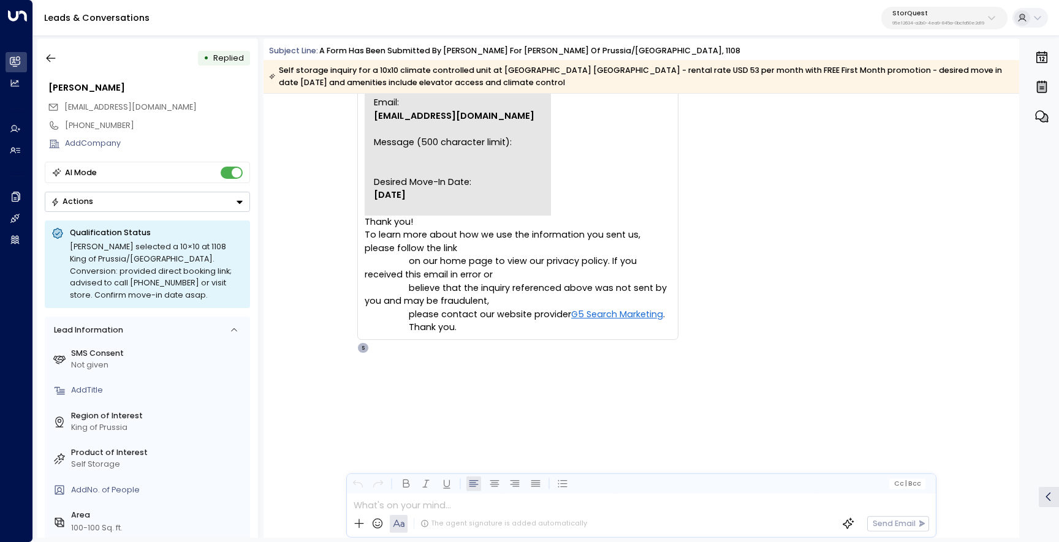
scroll to position [610, 0]
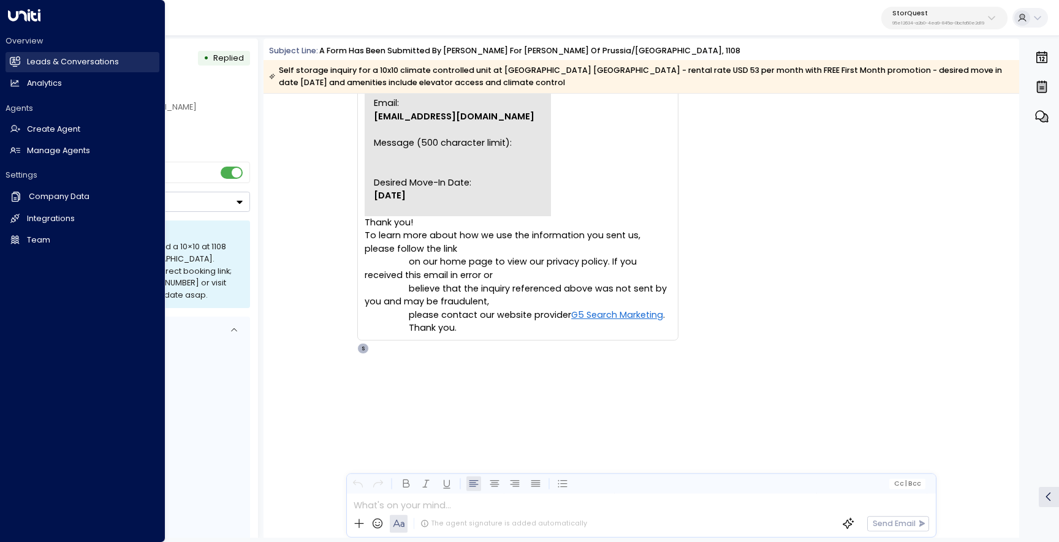
click at [18, 66] on icon at bounding box center [15, 61] width 10 height 10
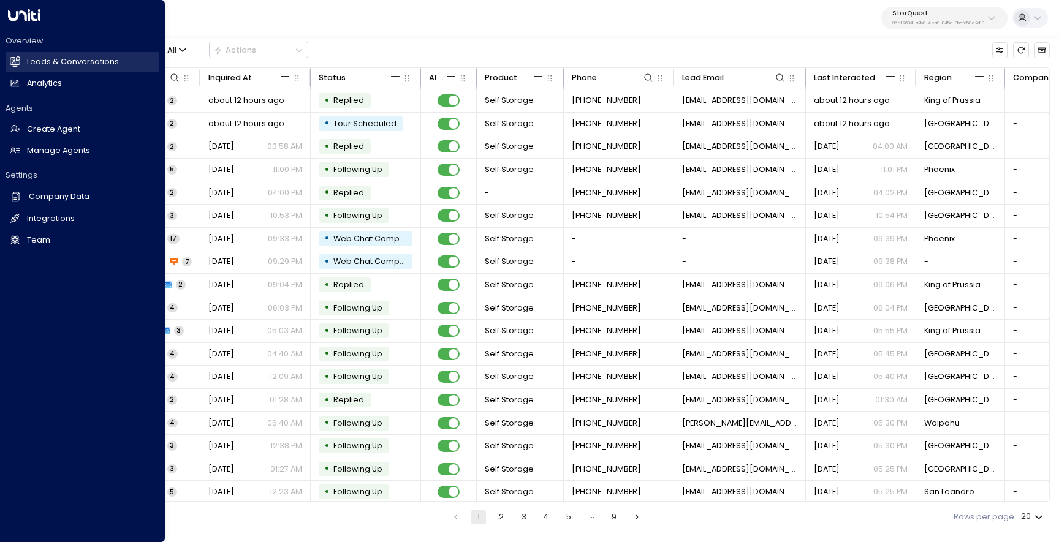
click at [21, 67] on link "Leads & Conversations Leads & Conversations" at bounding box center [83, 62] width 154 height 20
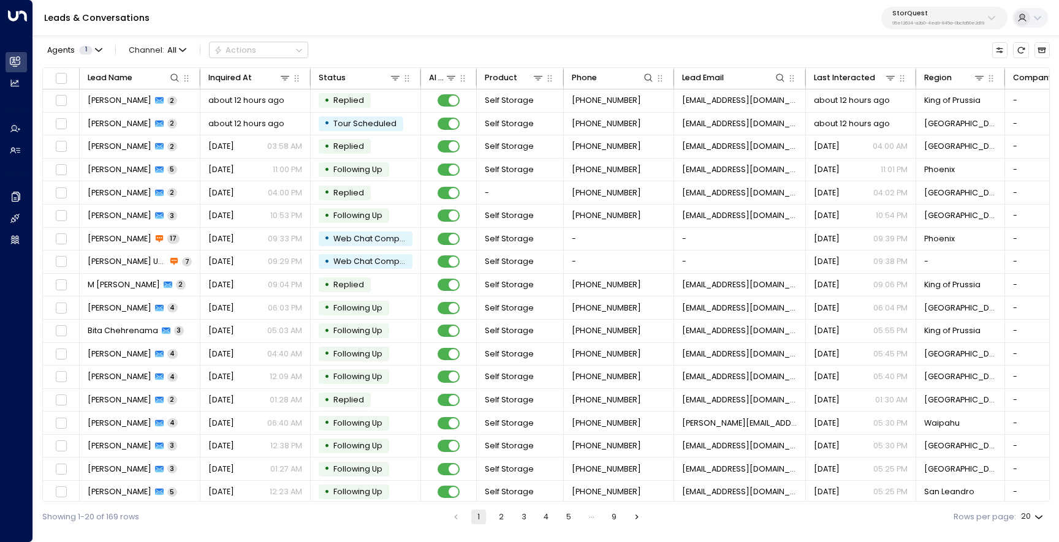
click at [911, 21] on p "95e12634-a2b0-4ea9-845a-0bcfa50e2d19" at bounding box center [938, 23] width 92 height 5
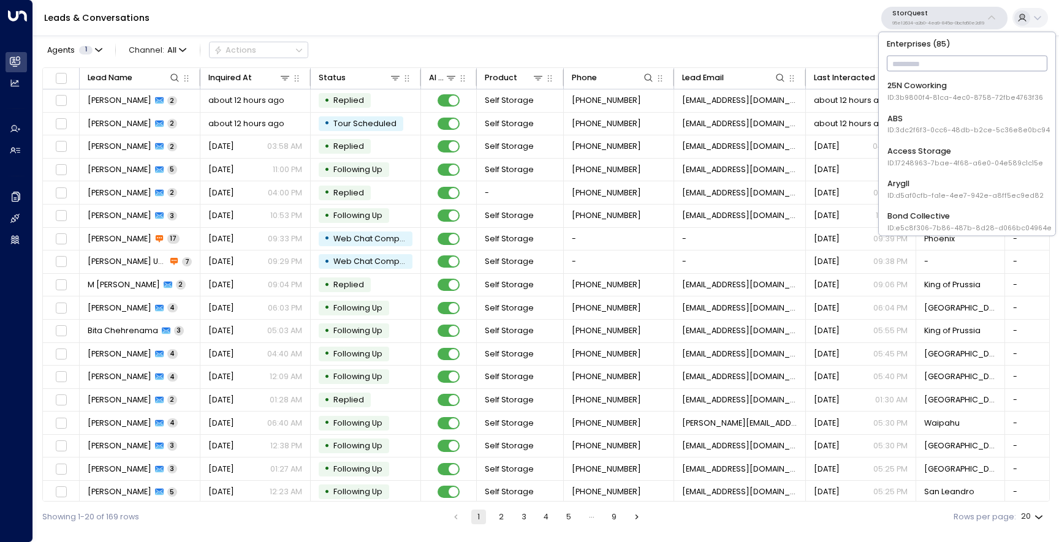
click at [912, 65] on input "text" at bounding box center [966, 63] width 161 height 21
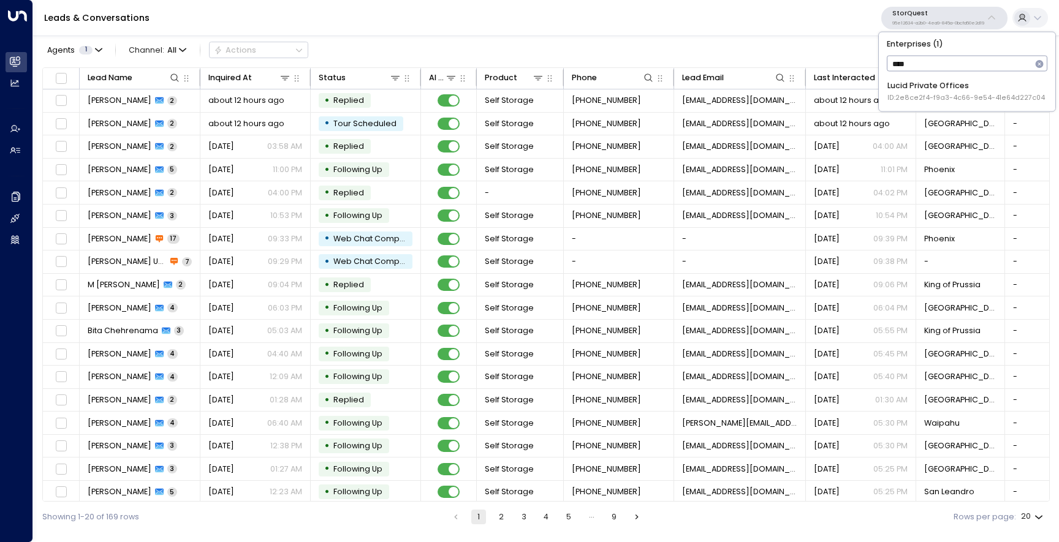
type input "*****"
click at [922, 92] on div "Lucid Private Offices ID: 2e8ce2f4-f9a3-4c66-9e54-41e64d227c04" at bounding box center [965, 91] width 157 height 23
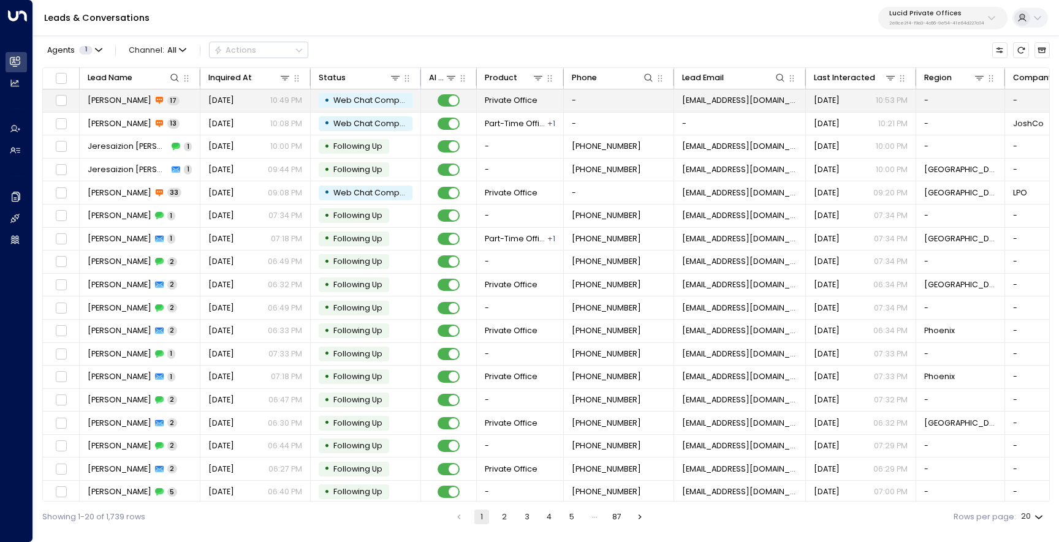
click at [116, 92] on td "Kyle Aub 17" at bounding box center [140, 100] width 121 height 23
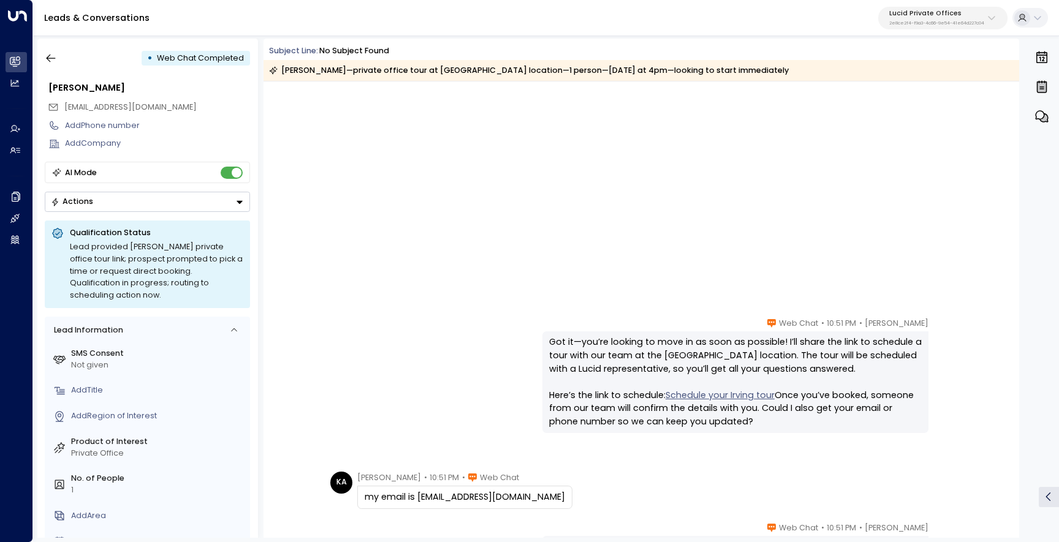
scroll to position [660, 0]
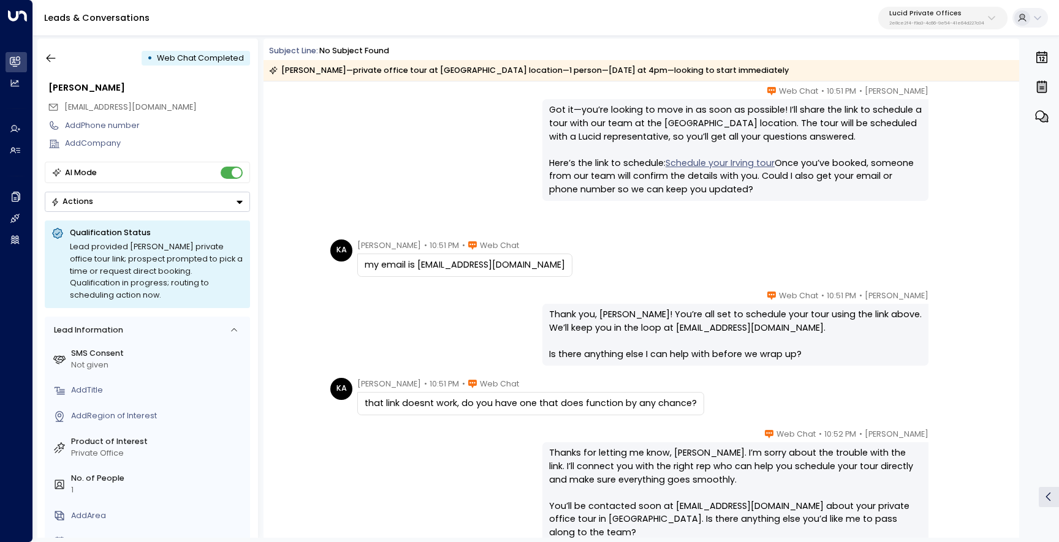
click at [665, 170] on link "Schedule your Irving tour" at bounding box center [719, 163] width 109 height 13
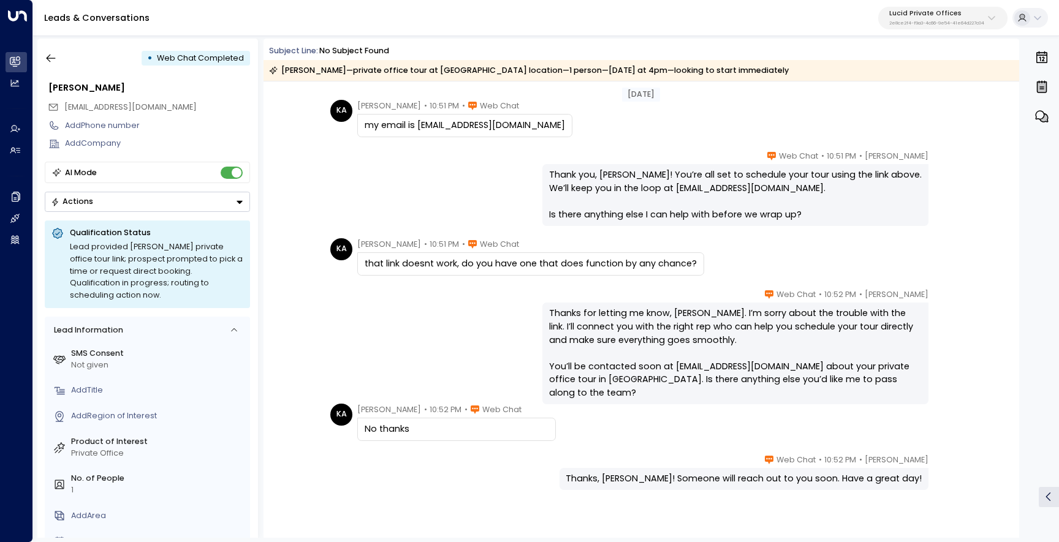
scroll to position [862, 0]
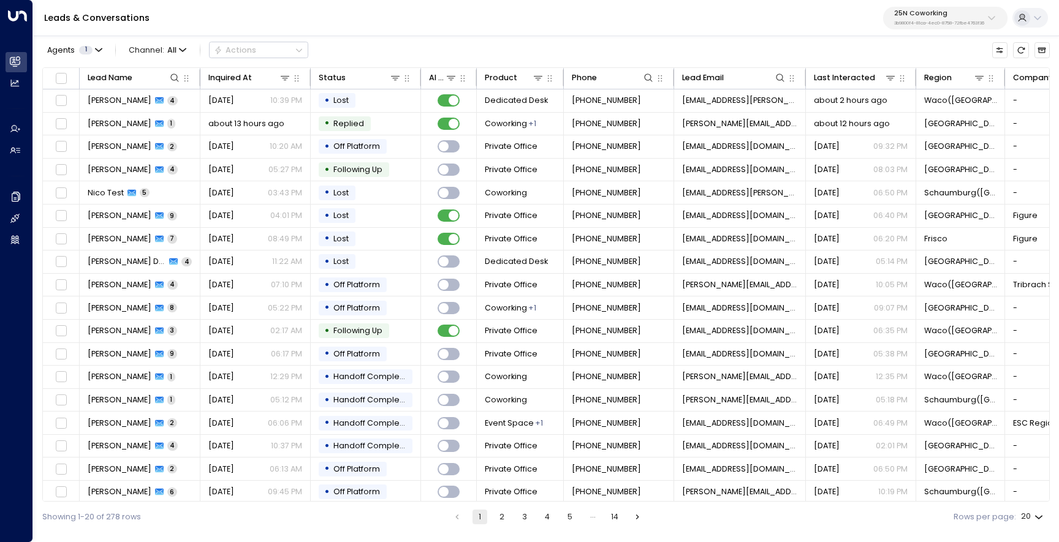
click at [921, 19] on div "25N Coworking 3b9800f4-81ca-4ec0-8758-72fbe4763f36" at bounding box center [939, 18] width 90 height 16
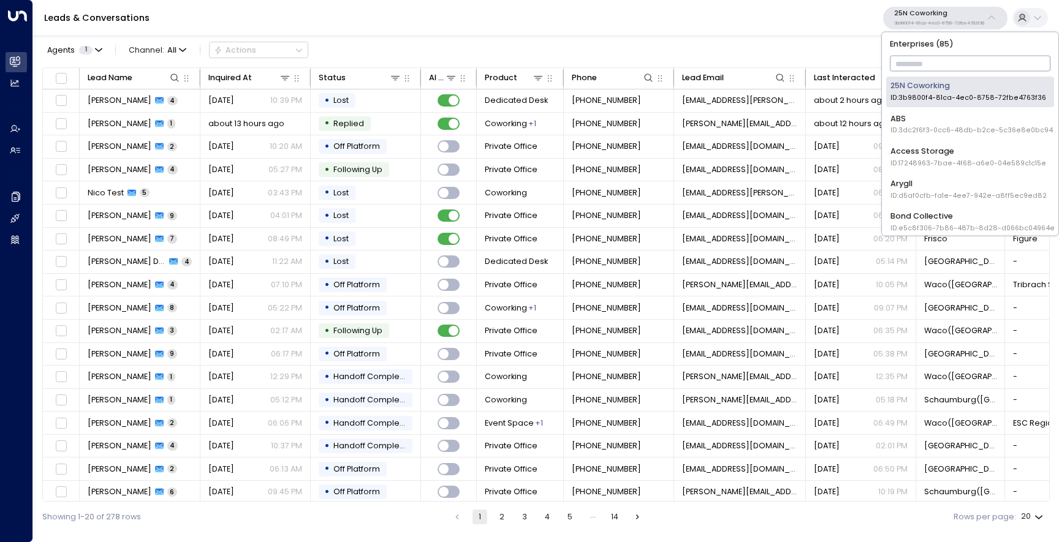
click at [921, 63] on input "text" at bounding box center [969, 63] width 161 height 21
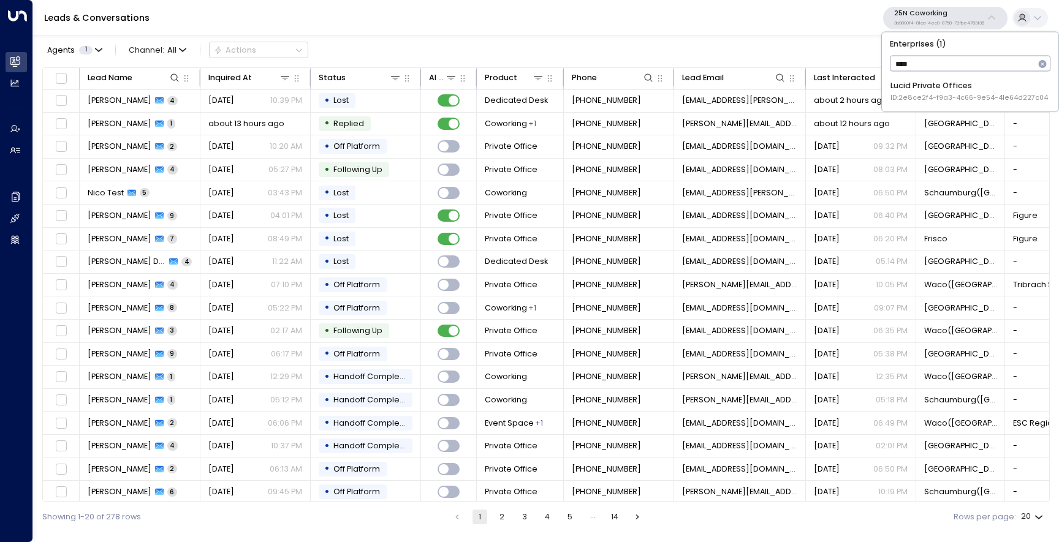
type input "*****"
click at [917, 94] on span "ID: 2e8ce2f4-f9a3-4c66-9e54-41e64d227c04" at bounding box center [968, 98] width 157 height 10
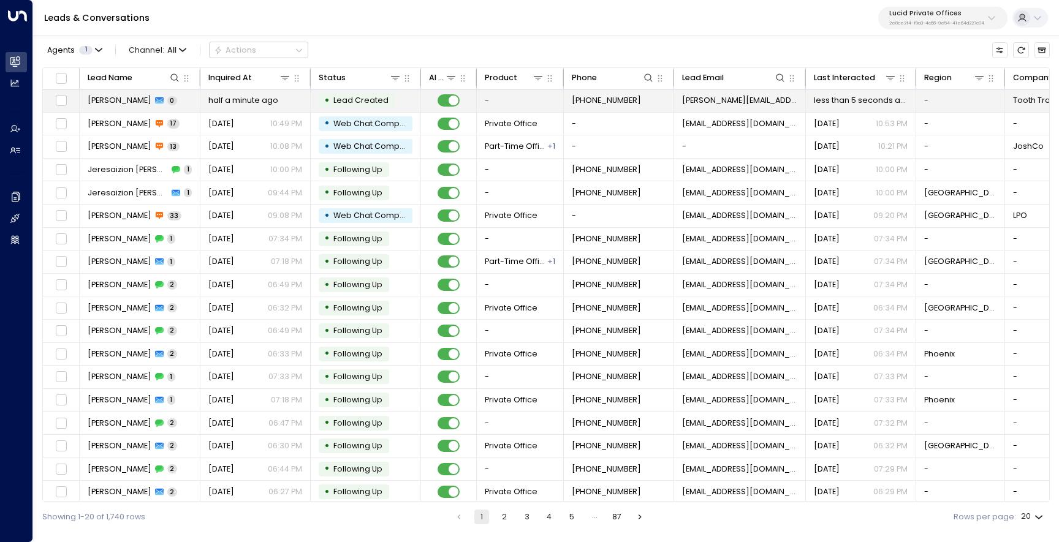
click at [100, 104] on span "[PERSON_NAME]" at bounding box center [120, 100] width 64 height 11
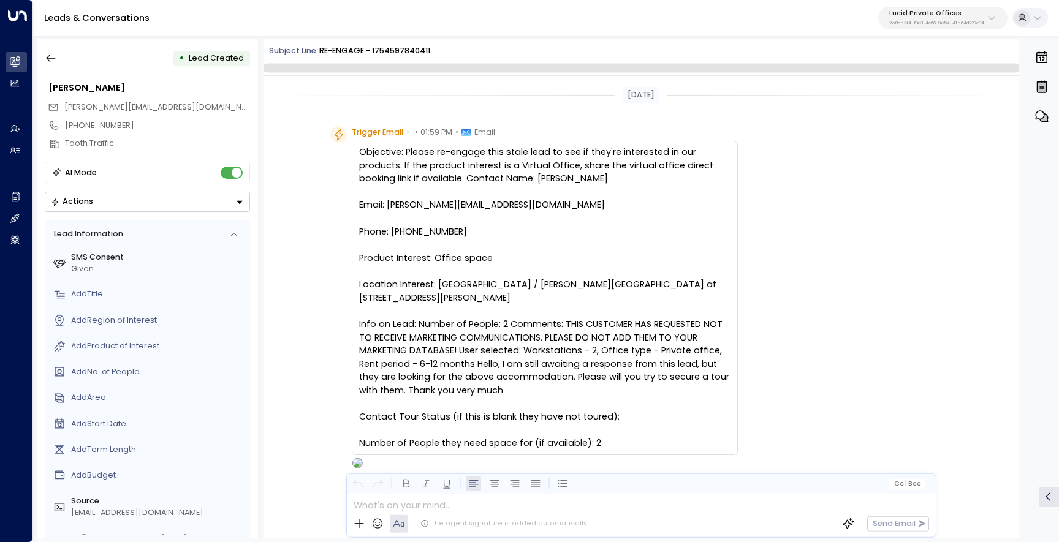
scroll to position [28, 0]
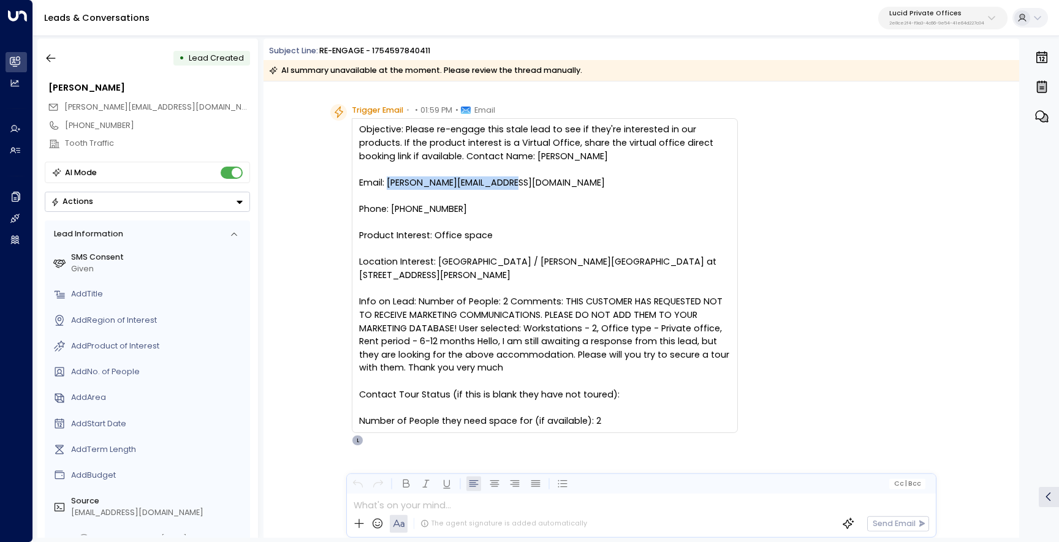
drag, startPoint x: 508, startPoint y: 184, endPoint x: 385, endPoint y: 184, distance: 123.1
click at [385, 184] on div "Objective: Please re-engage this stale lead to see if they're interested in our…" at bounding box center [544, 275] width 371 height 304
copy div "[PERSON_NAME][EMAIL_ADDRESS][DOMAIN_NAME]"
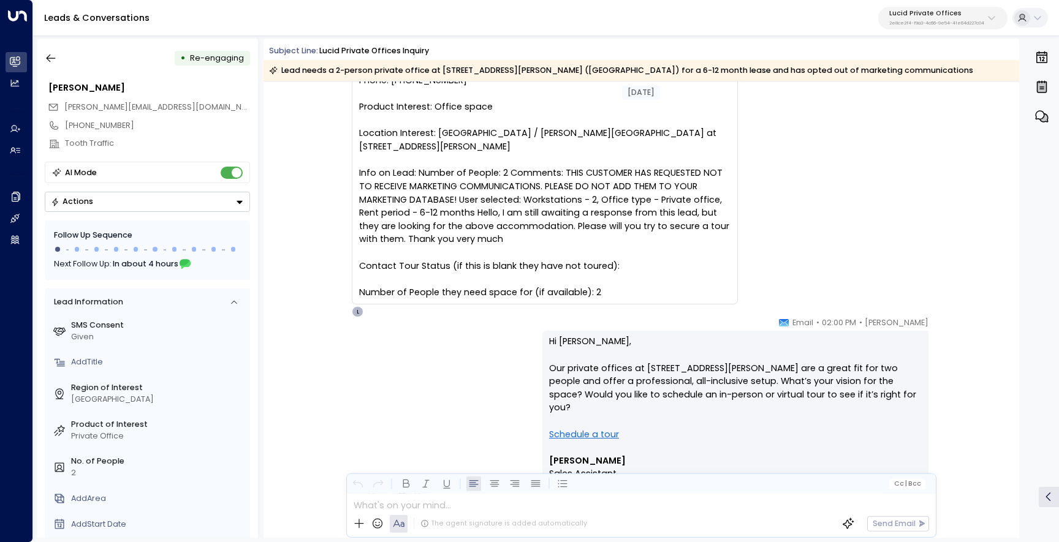
scroll to position [0, 0]
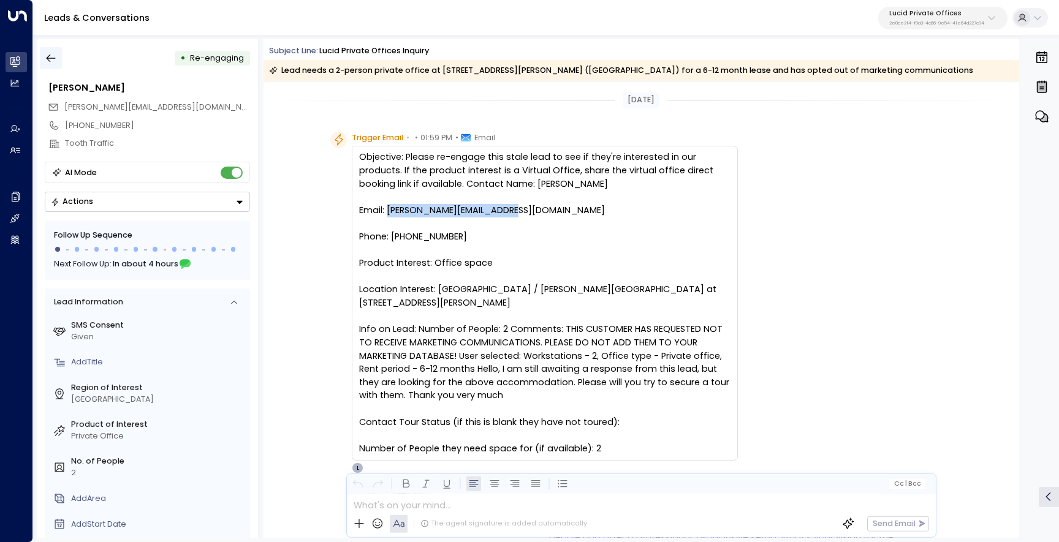
click at [55, 61] on icon "button" at bounding box center [51, 58] width 12 height 12
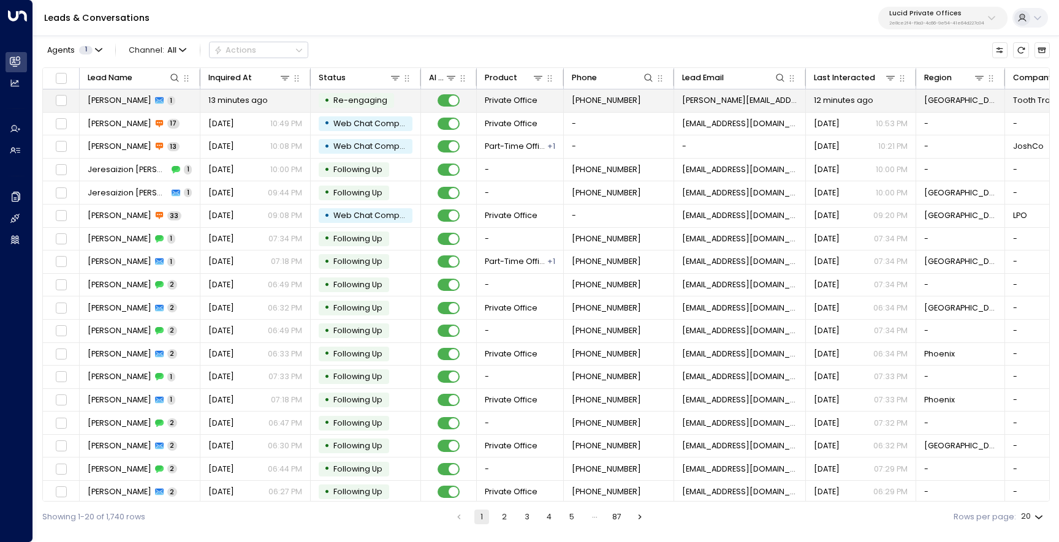
click at [176, 105] on td "Kourosh 1" at bounding box center [140, 100] width 121 height 23
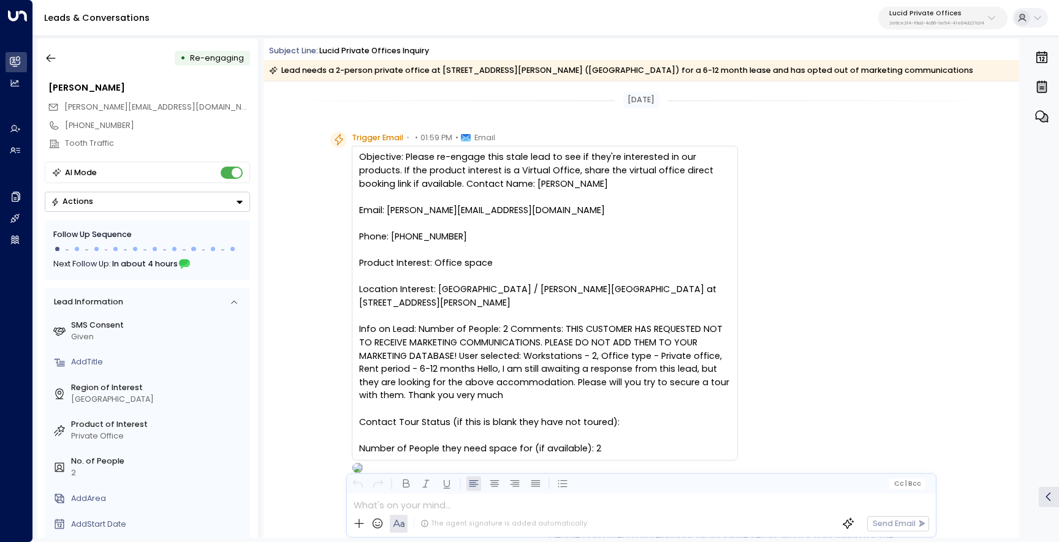
scroll to position [240, 0]
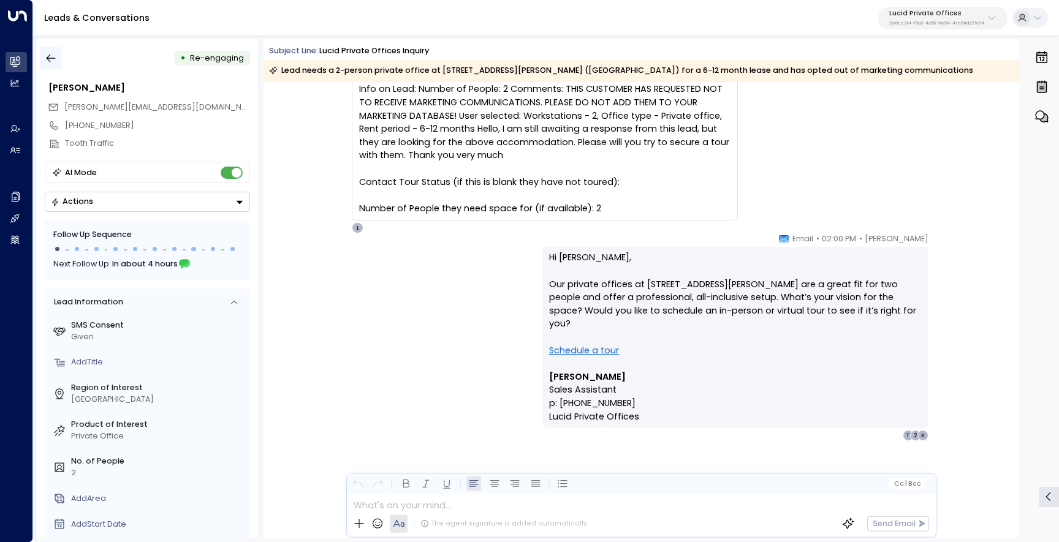
click icon "button"
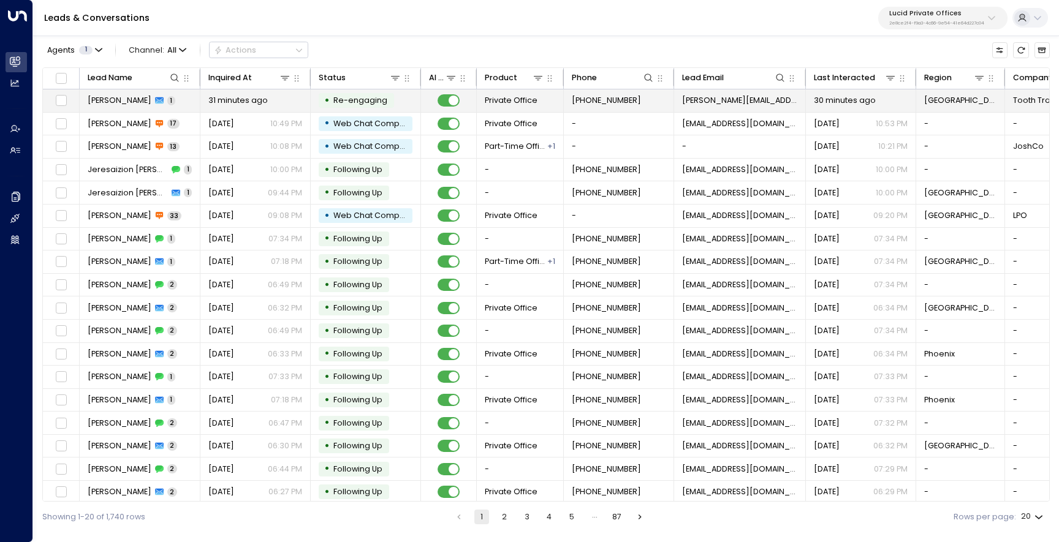
click span "[PERSON_NAME]"
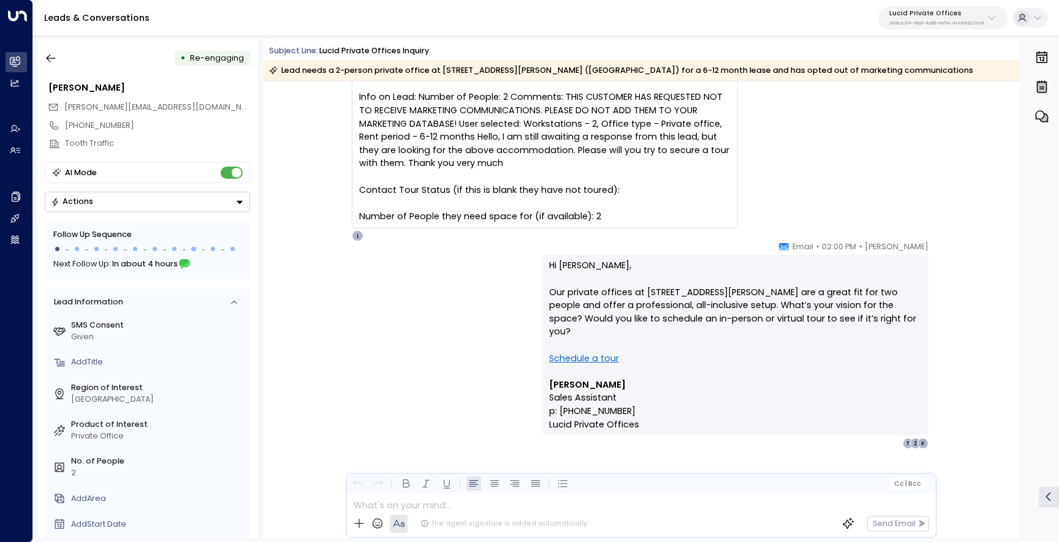
scroll to position [240, 0]
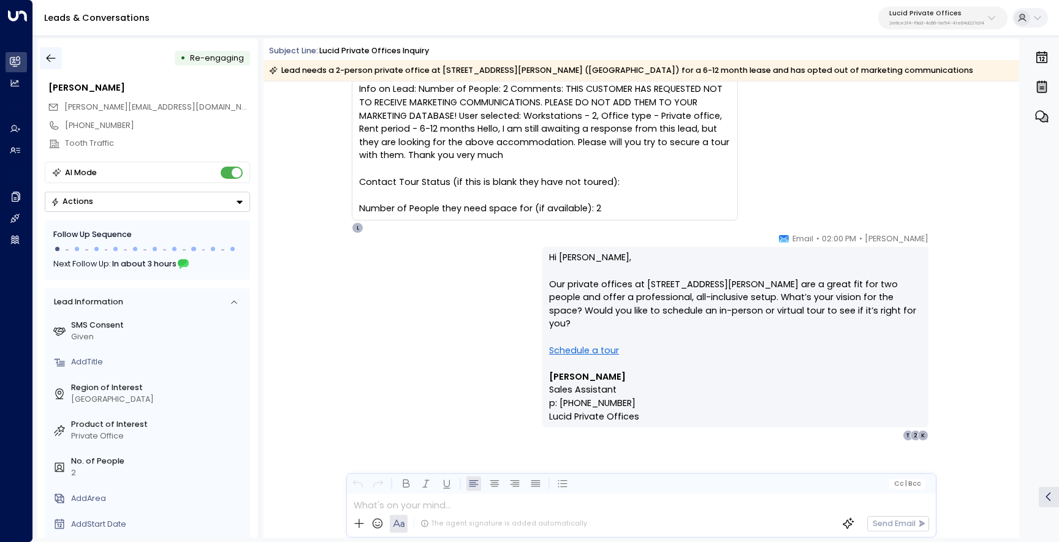
click icon "button"
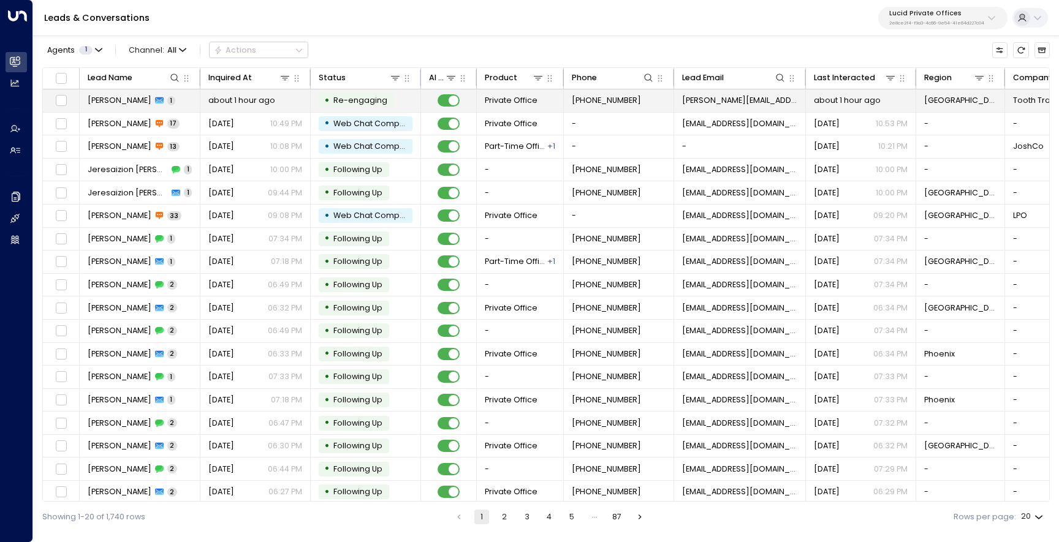
click at [104, 104] on span "[PERSON_NAME]" at bounding box center [120, 100] width 64 height 11
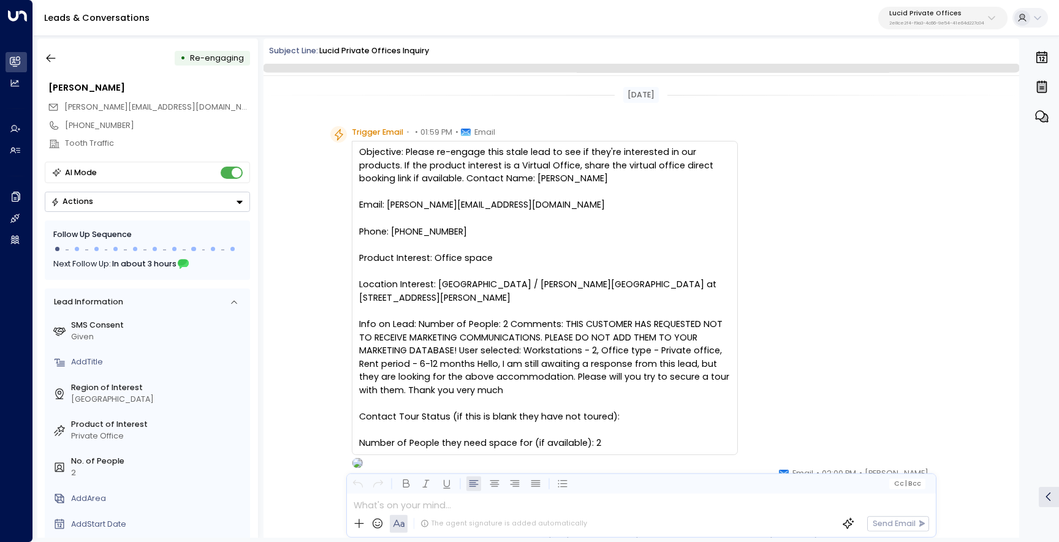
scroll to position [235, 0]
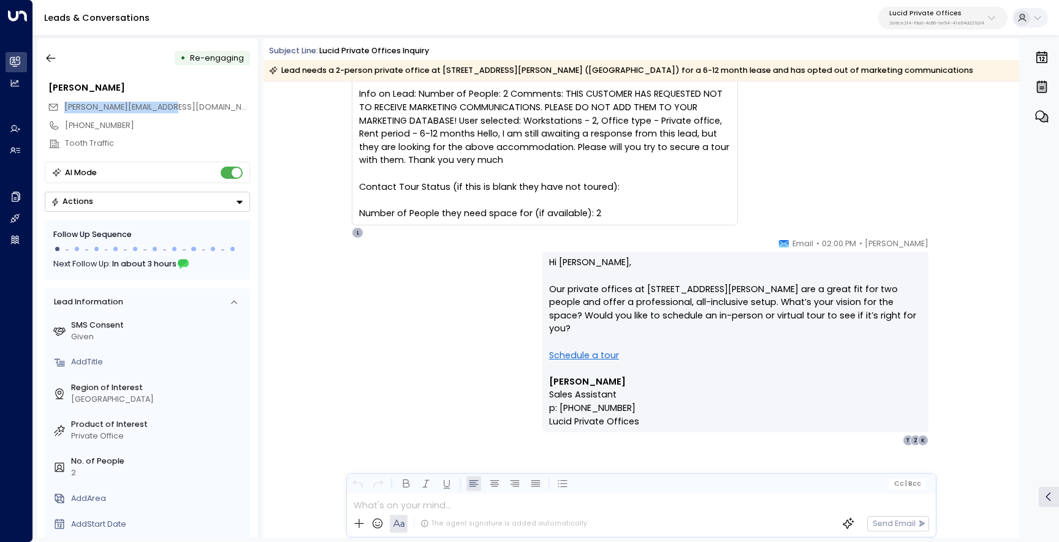
drag, startPoint x: 168, startPoint y: 108, endPoint x: 54, endPoint y: 108, distance: 114.6
click at [53, 108] on div "[PERSON_NAME][EMAIL_ADDRESS][DOMAIN_NAME]" at bounding box center [149, 107] width 202 height 18
copy span "[PERSON_NAME][EMAIL_ADDRESS][DOMAIN_NAME]"
click at [54, 66] on button "button" at bounding box center [51, 58] width 22 height 22
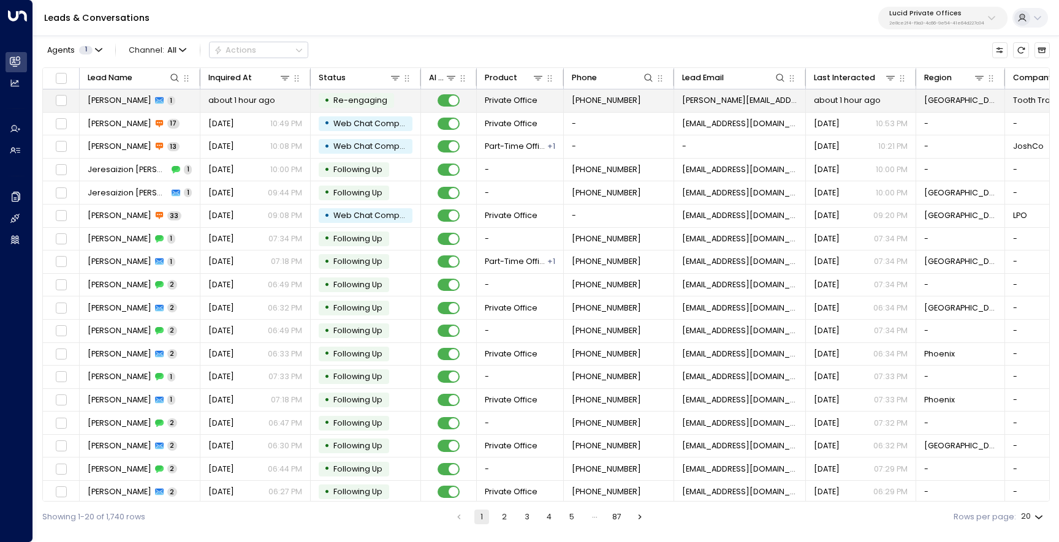
click at [109, 102] on span "[PERSON_NAME]" at bounding box center [120, 100] width 64 height 11
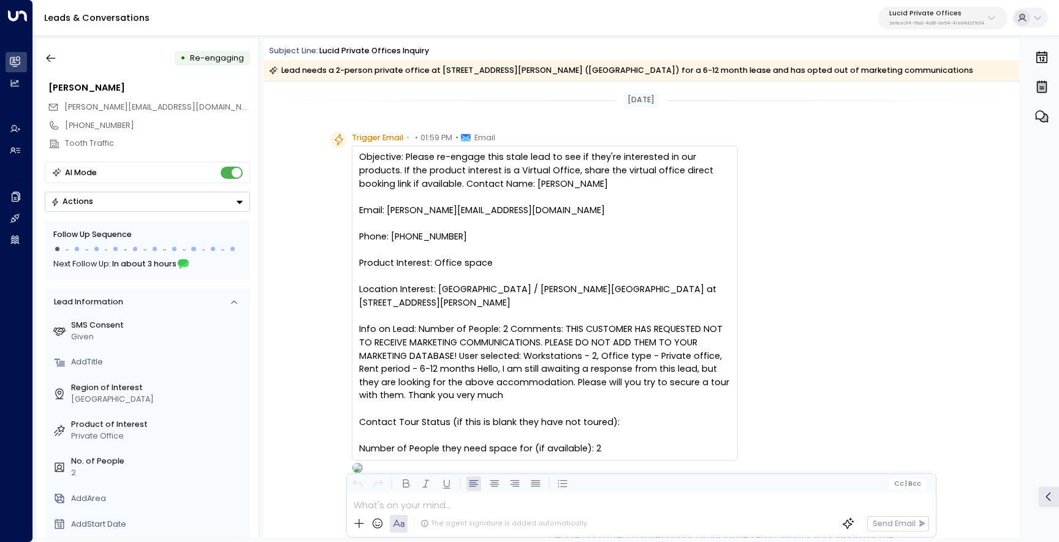
scroll to position [240, 0]
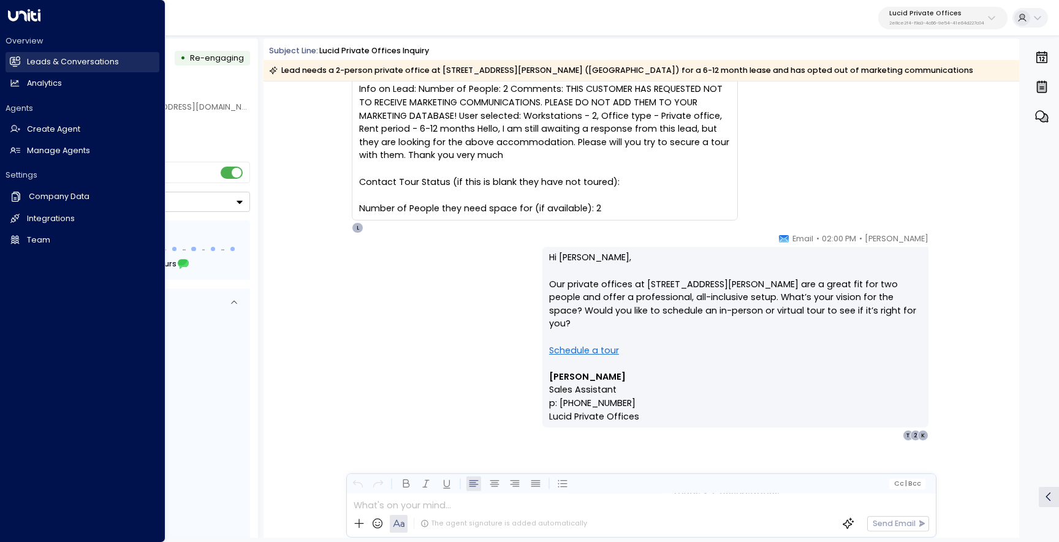
click at [34, 57] on h2 "Leads & Conversations" at bounding box center [73, 62] width 92 height 12
